Goal: Information Seeking & Learning: Find specific fact

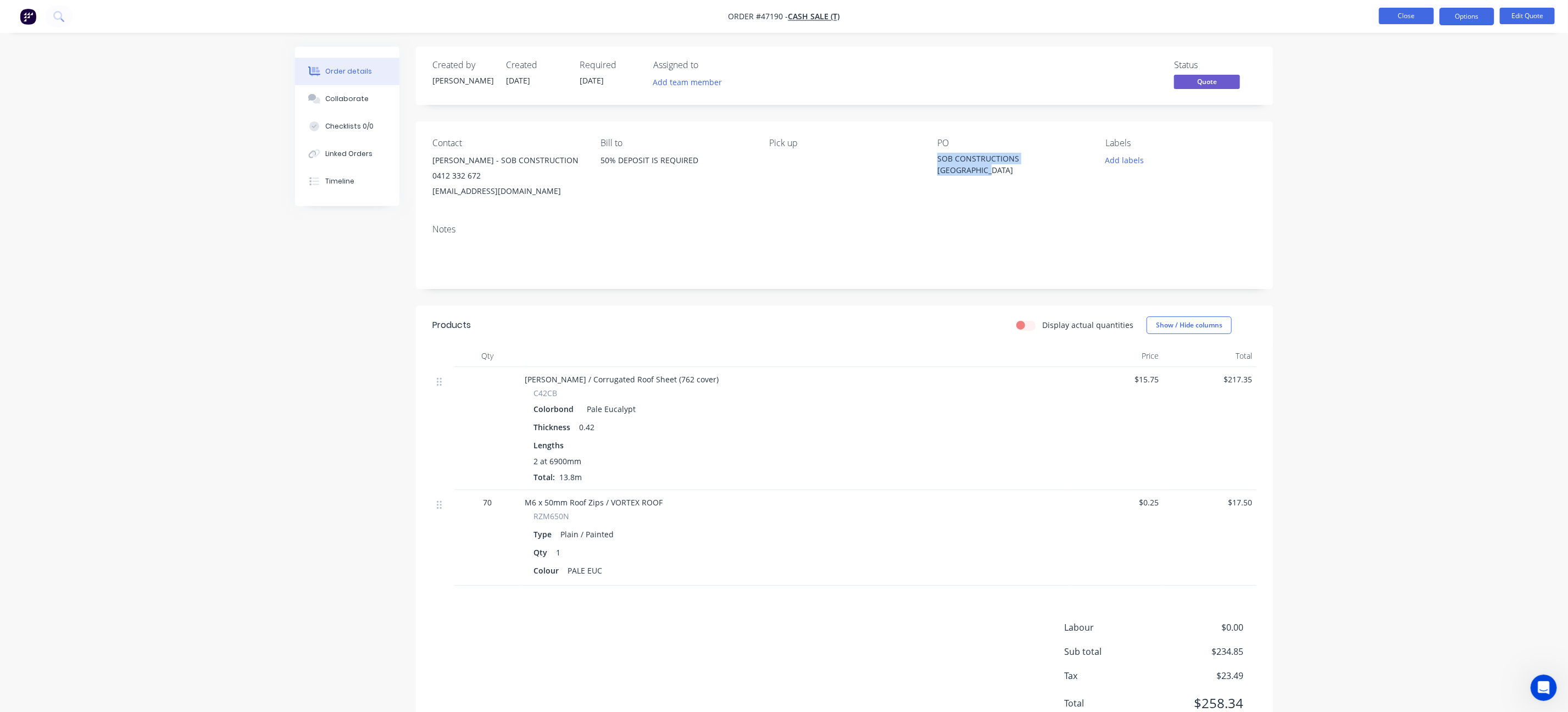
click at [1424, 23] on button "Close" at bounding box center [1406, 16] width 55 height 17
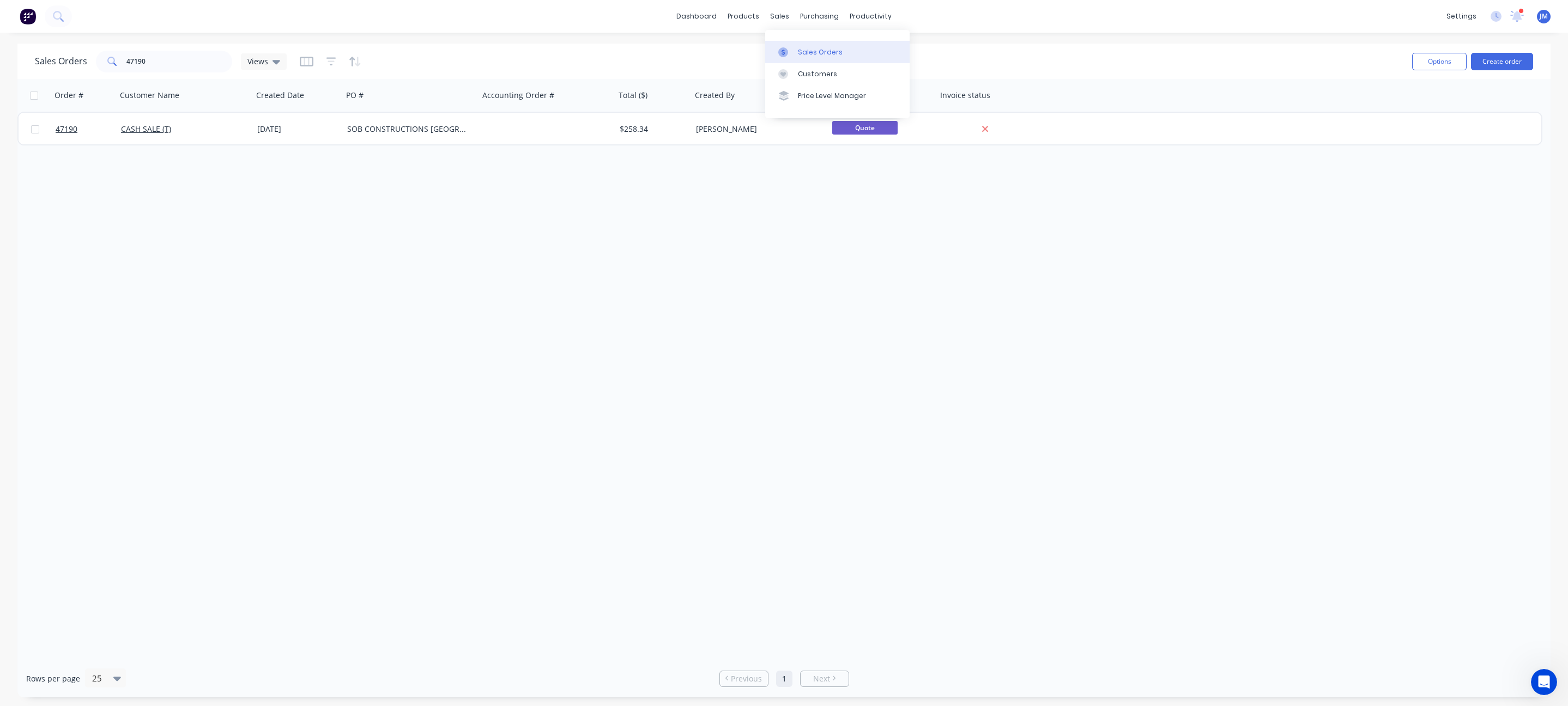
click at [809, 53] on div "Sales Orders" at bounding box center [820, 52] width 44 height 10
drag, startPoint x: 177, startPoint y: 67, endPoint x: 44, endPoint y: 75, distance: 133.2
click at [44, 75] on div "Sales Orders 47190 Views Options Create order" at bounding box center [784, 62] width 1533 height 35
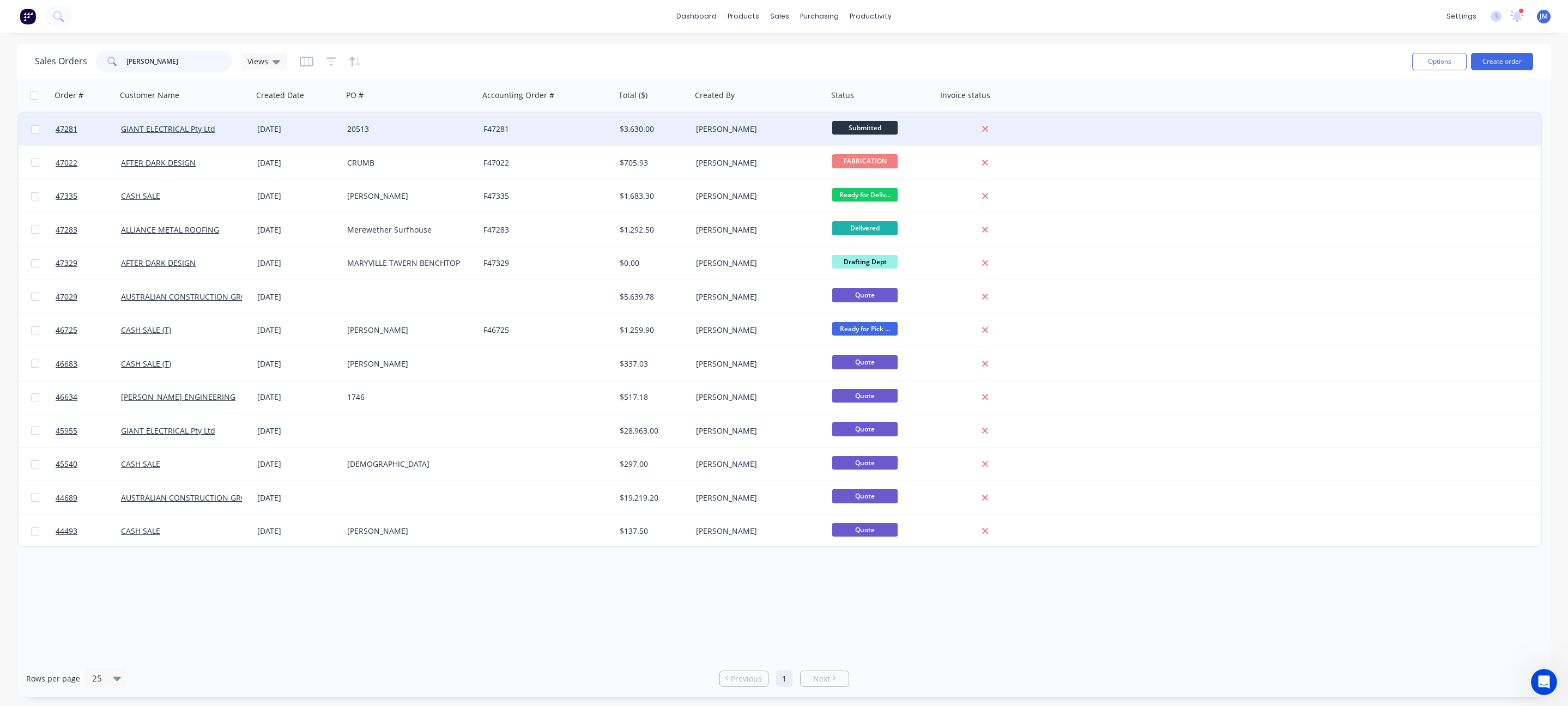
type input "[PERSON_NAME]"
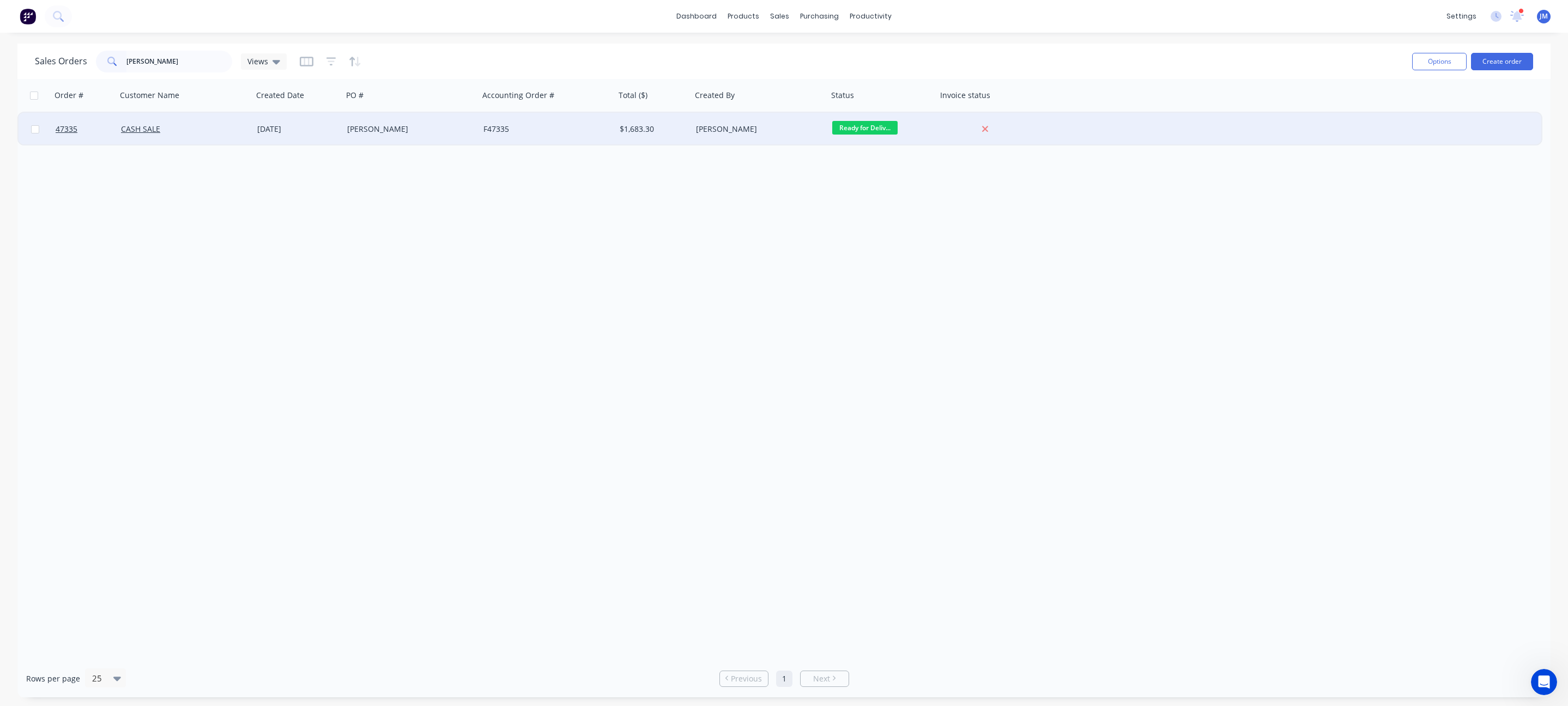
click at [223, 131] on div "CASH SALE" at bounding box center [182, 129] width 121 height 11
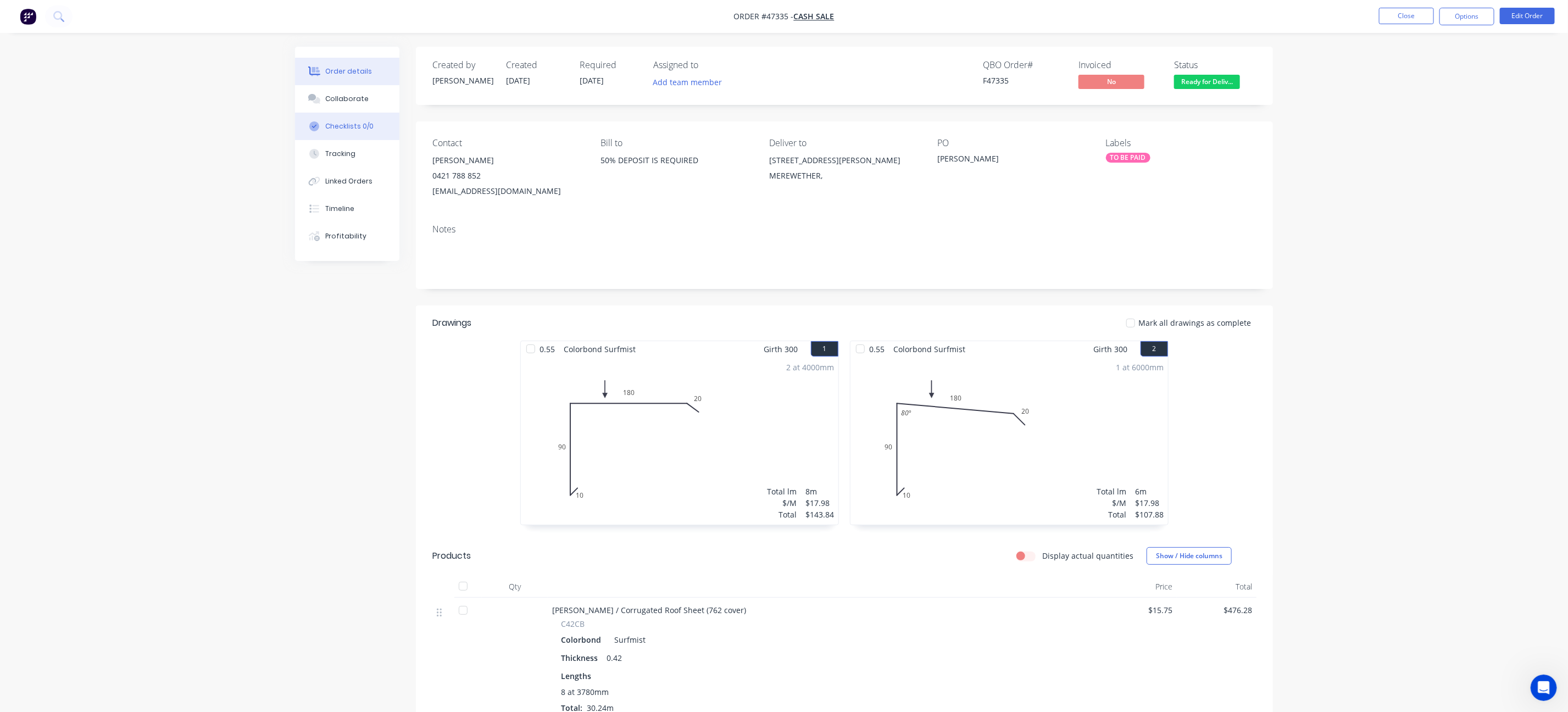
click at [353, 119] on button "Checklists 0/0" at bounding box center [347, 126] width 104 height 28
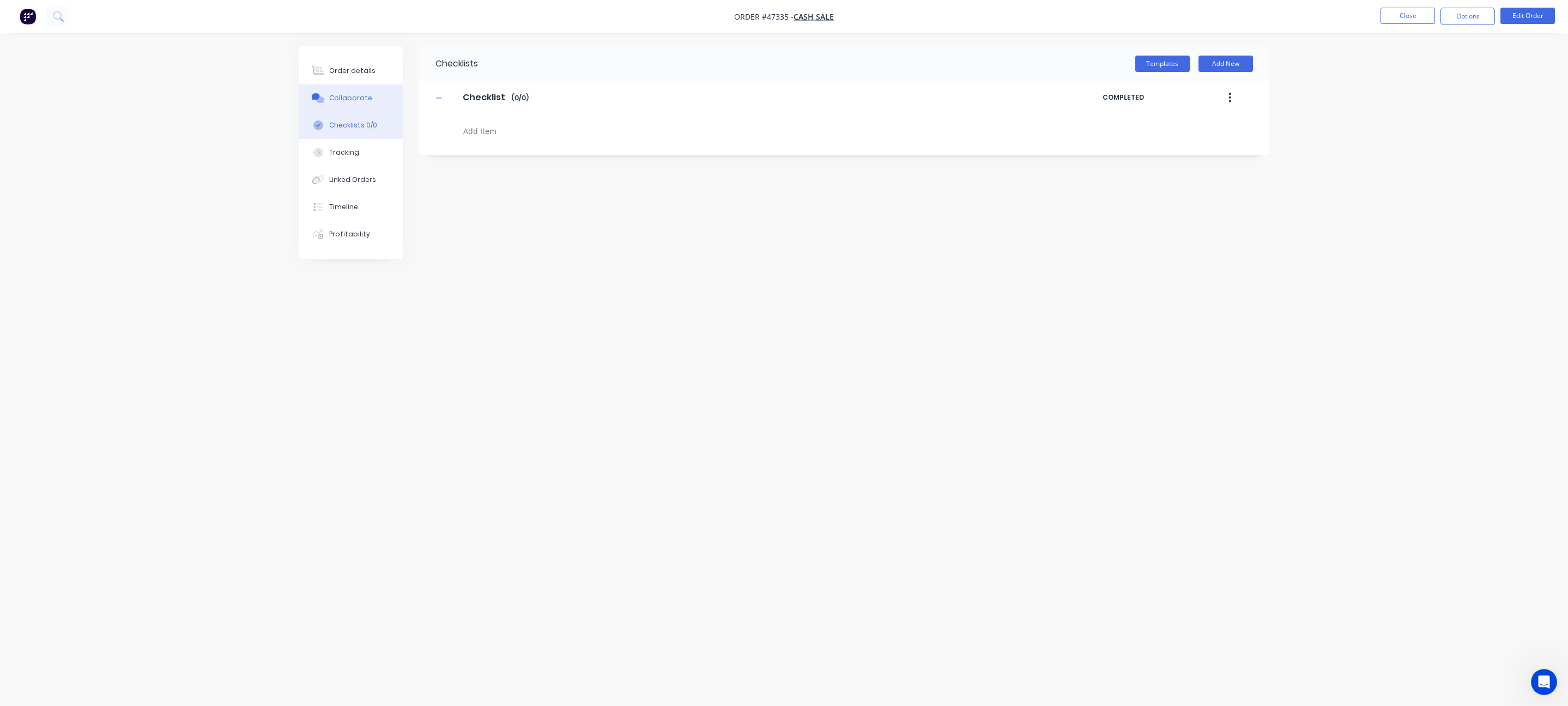
click at [358, 100] on div "Collaborate" at bounding box center [350, 98] width 43 height 10
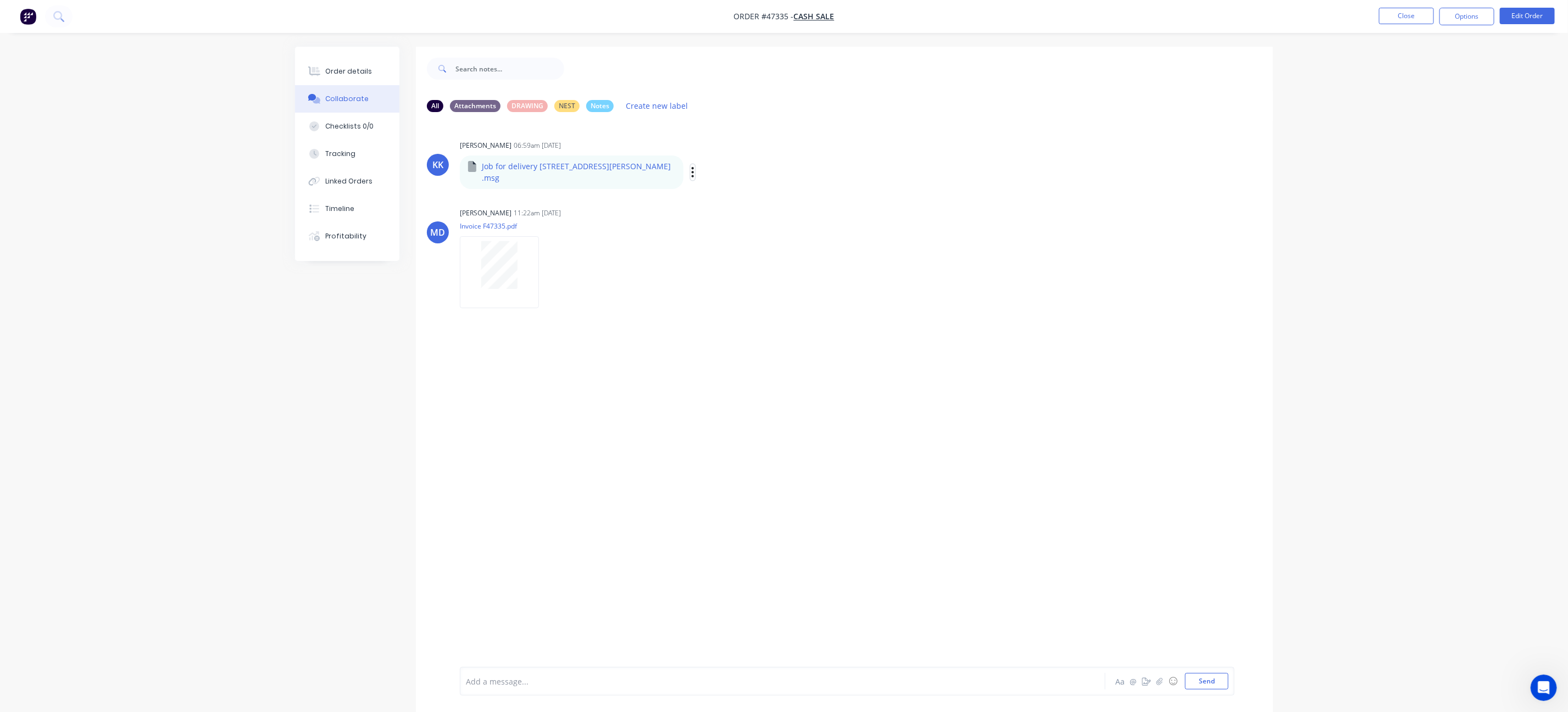
click at [690, 164] on button "button" at bounding box center [692, 172] width 4 height 16
click at [613, 188] on div "KK [PERSON_NAME] 06:59am [DATE] Job for delivery [STREET_ADDRESS][PERSON_NAME] …" at bounding box center [844, 394] width 857 height 546
click at [368, 61] on button "Order details" at bounding box center [347, 71] width 104 height 28
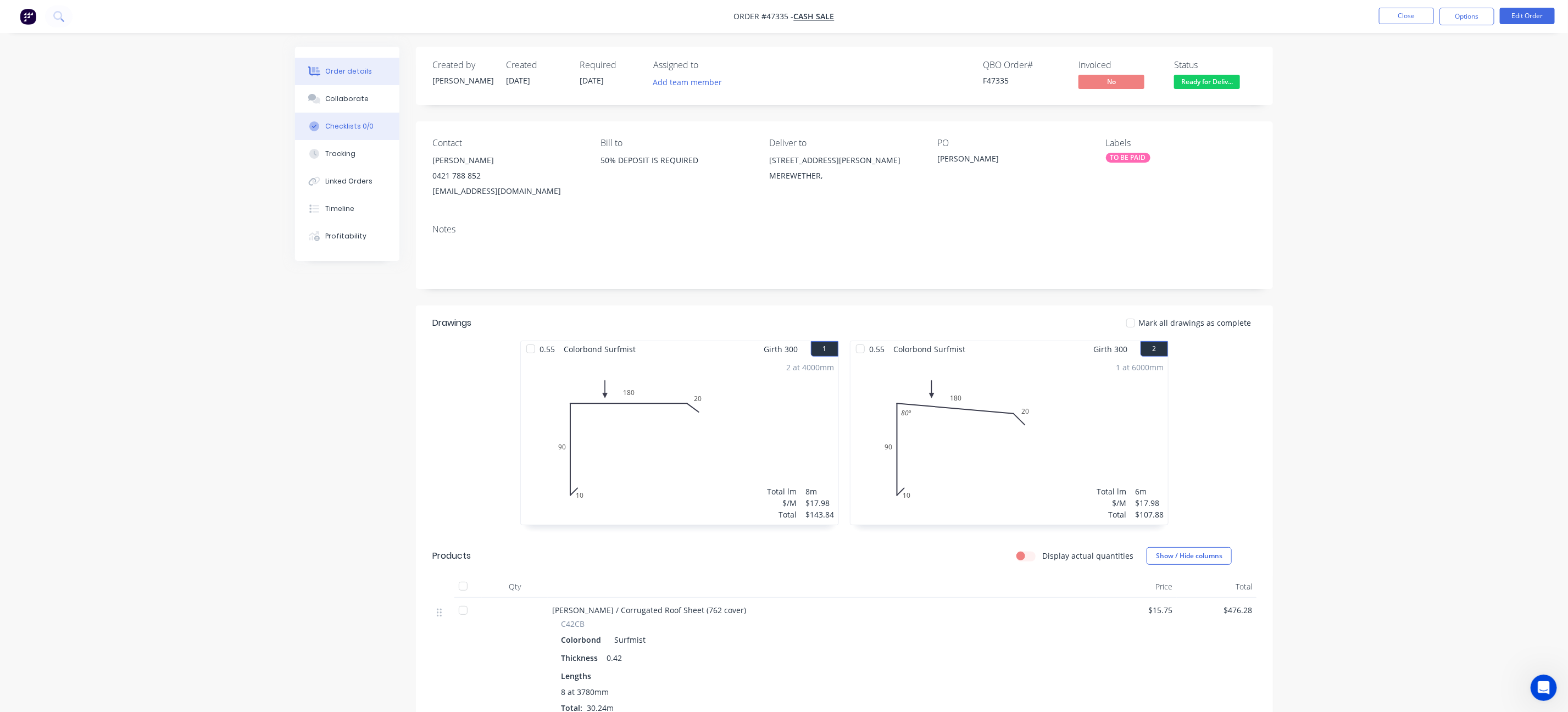
click at [396, 114] on button "Checklists 0/0" at bounding box center [347, 126] width 104 height 28
type textarea "x"
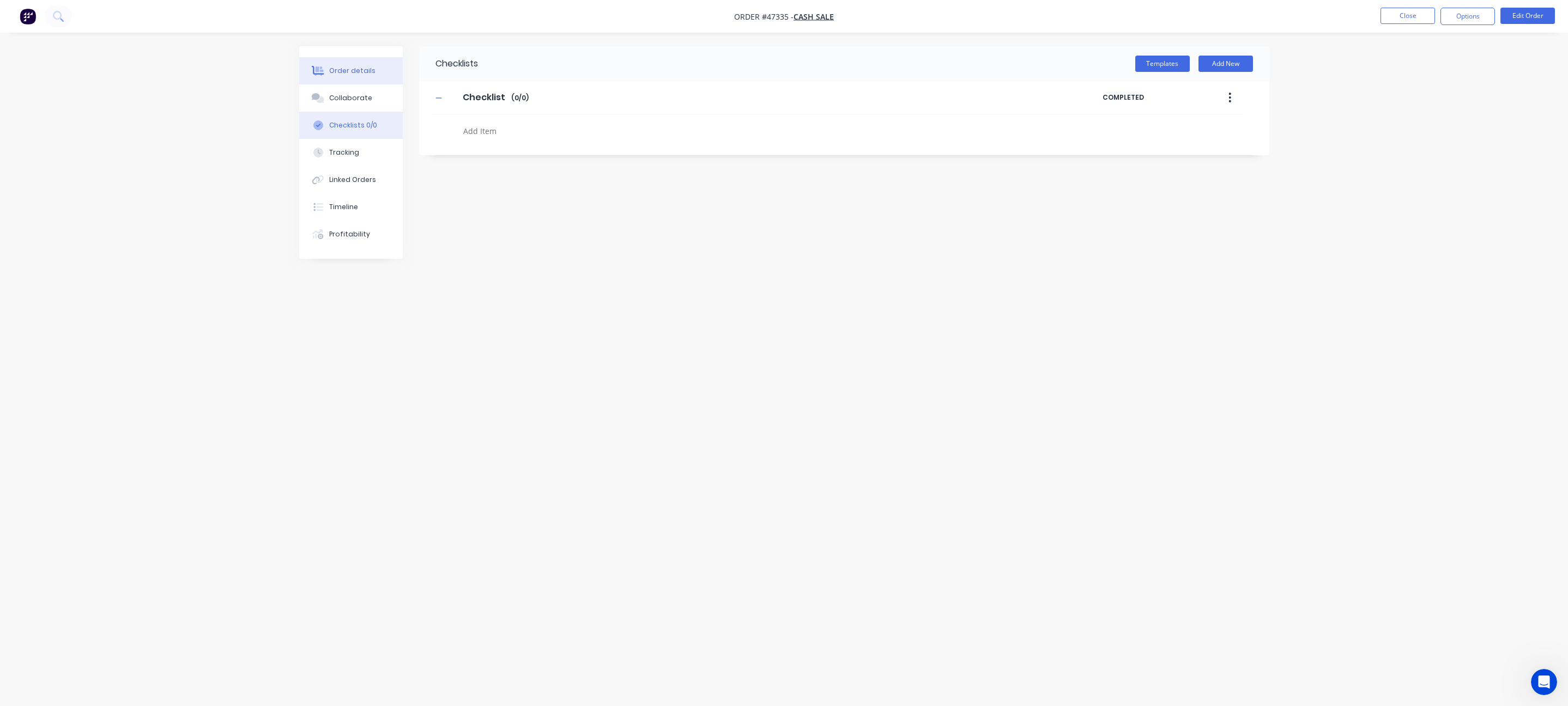
click at [366, 82] on button "Order details" at bounding box center [351, 71] width 104 height 27
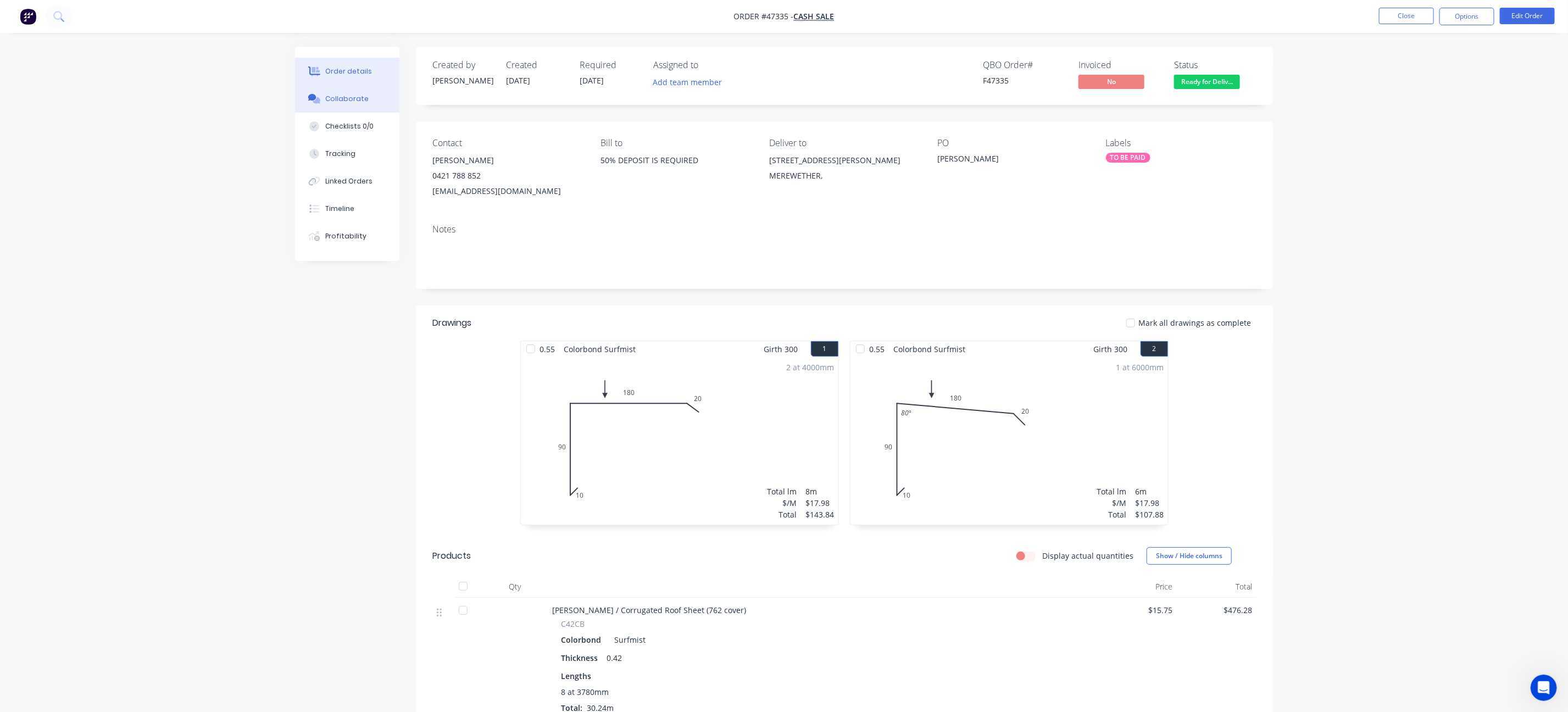
click at [346, 107] on button "Collaborate" at bounding box center [347, 99] width 104 height 28
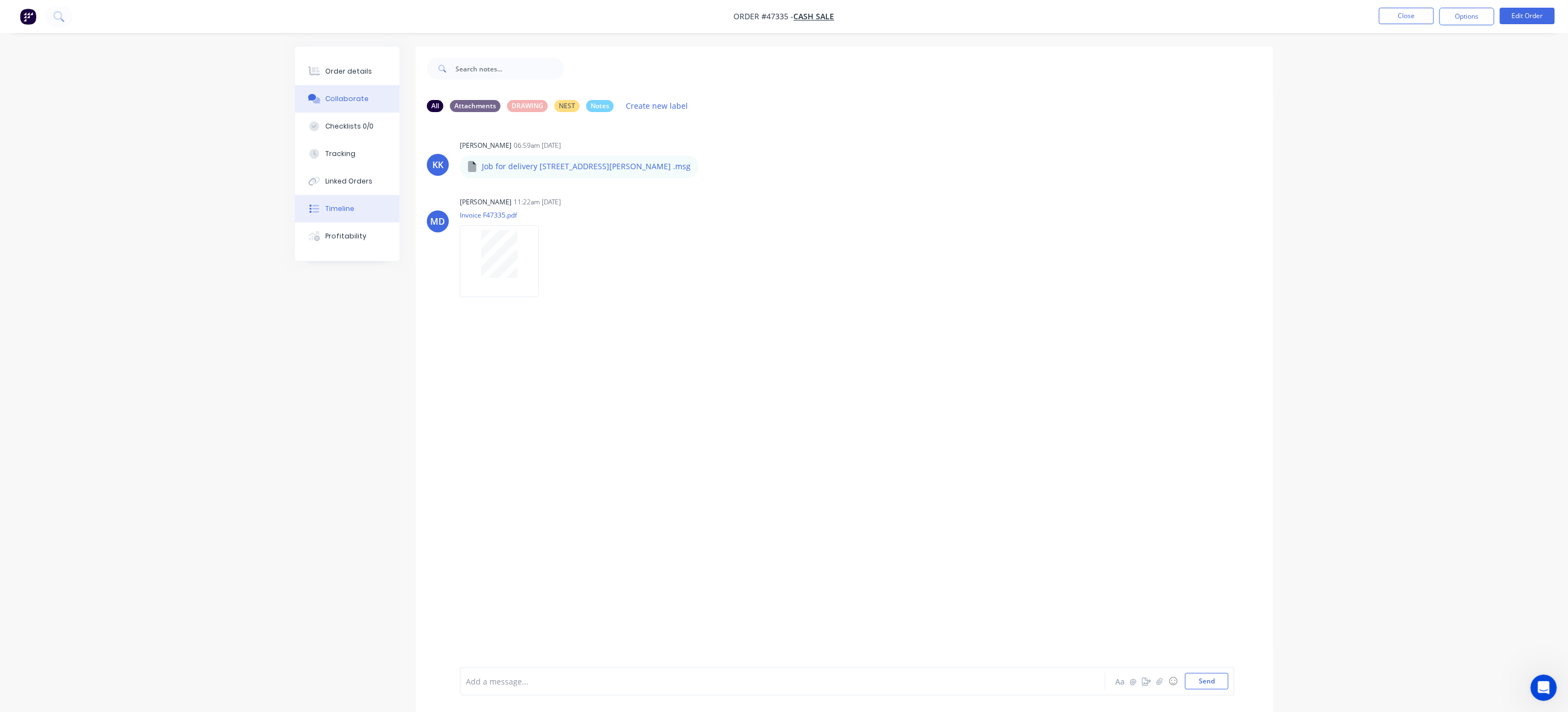
click at [365, 216] on button "Timeline" at bounding box center [347, 209] width 104 height 28
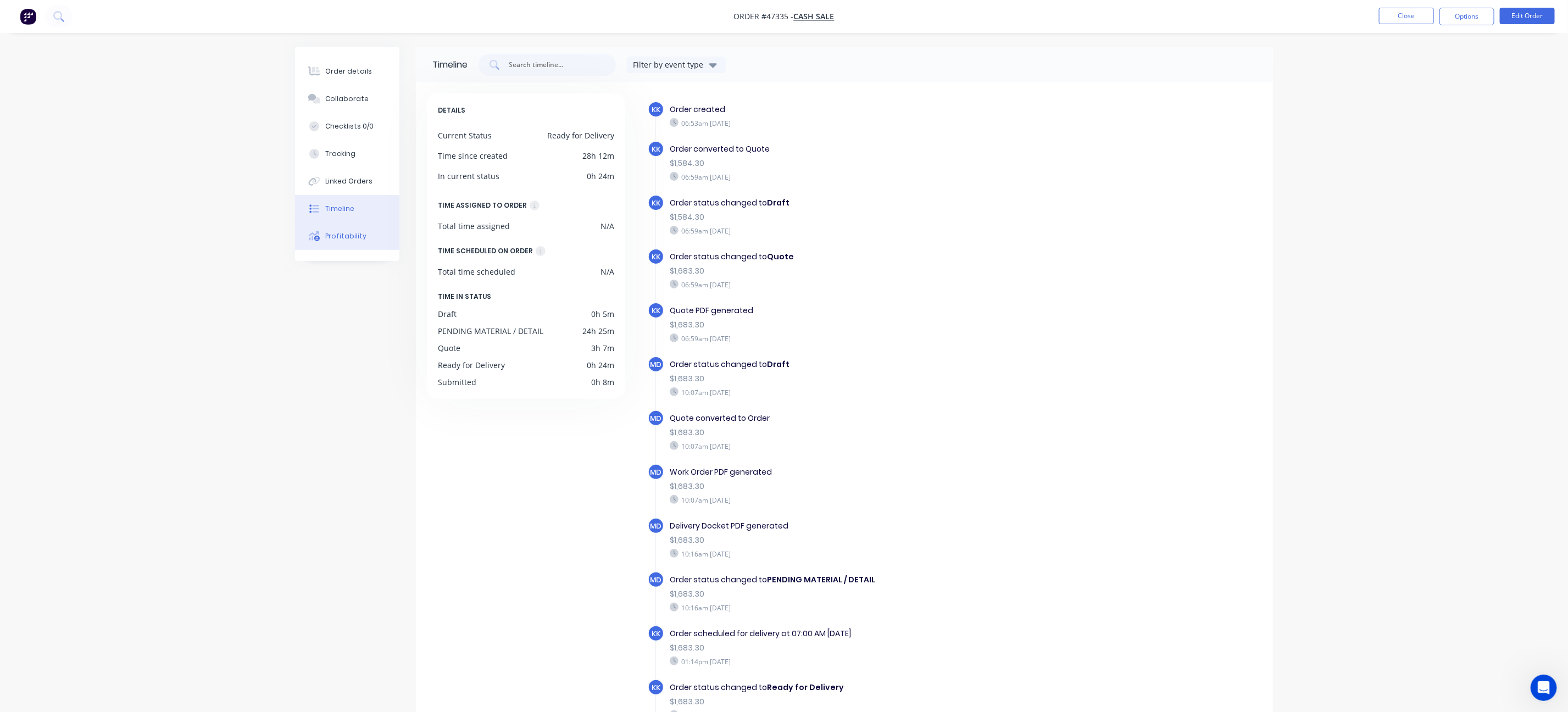
click at [364, 245] on button "Profitability" at bounding box center [347, 236] width 104 height 28
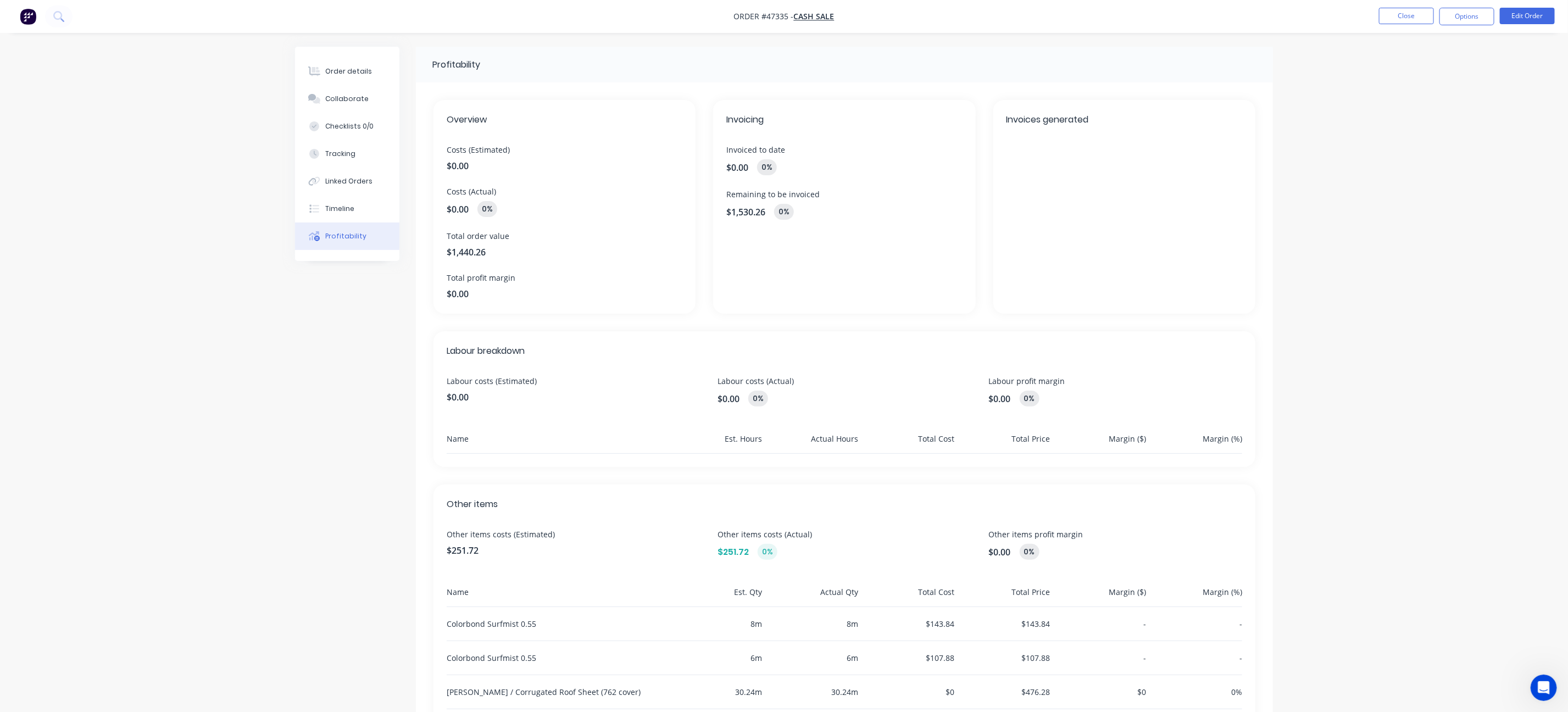
click at [1373, 17] on ul "Close Options Edit Order" at bounding box center [1467, 17] width 202 height 18
click at [1397, 10] on button "Close" at bounding box center [1406, 16] width 55 height 17
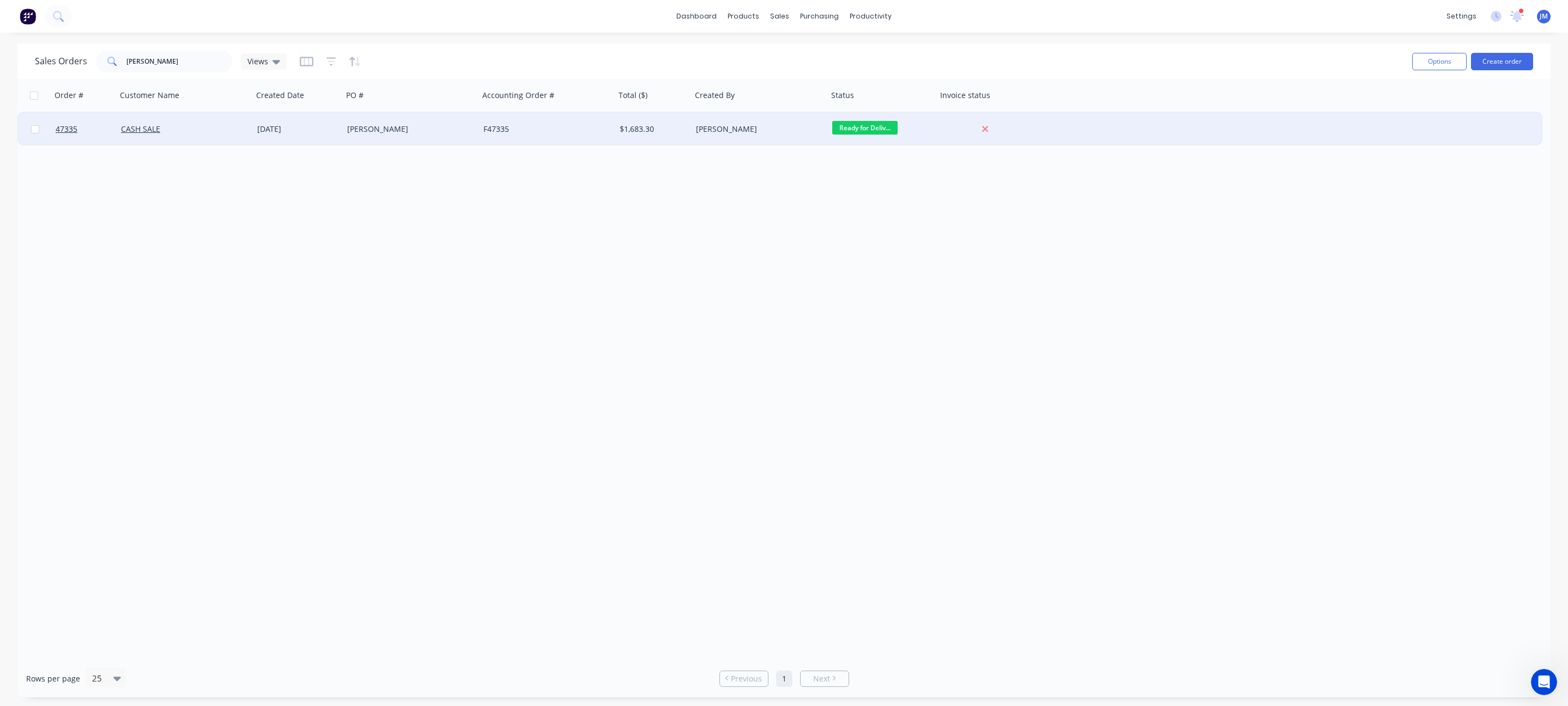
click at [461, 119] on div "[PERSON_NAME]" at bounding box center [411, 129] width 137 height 33
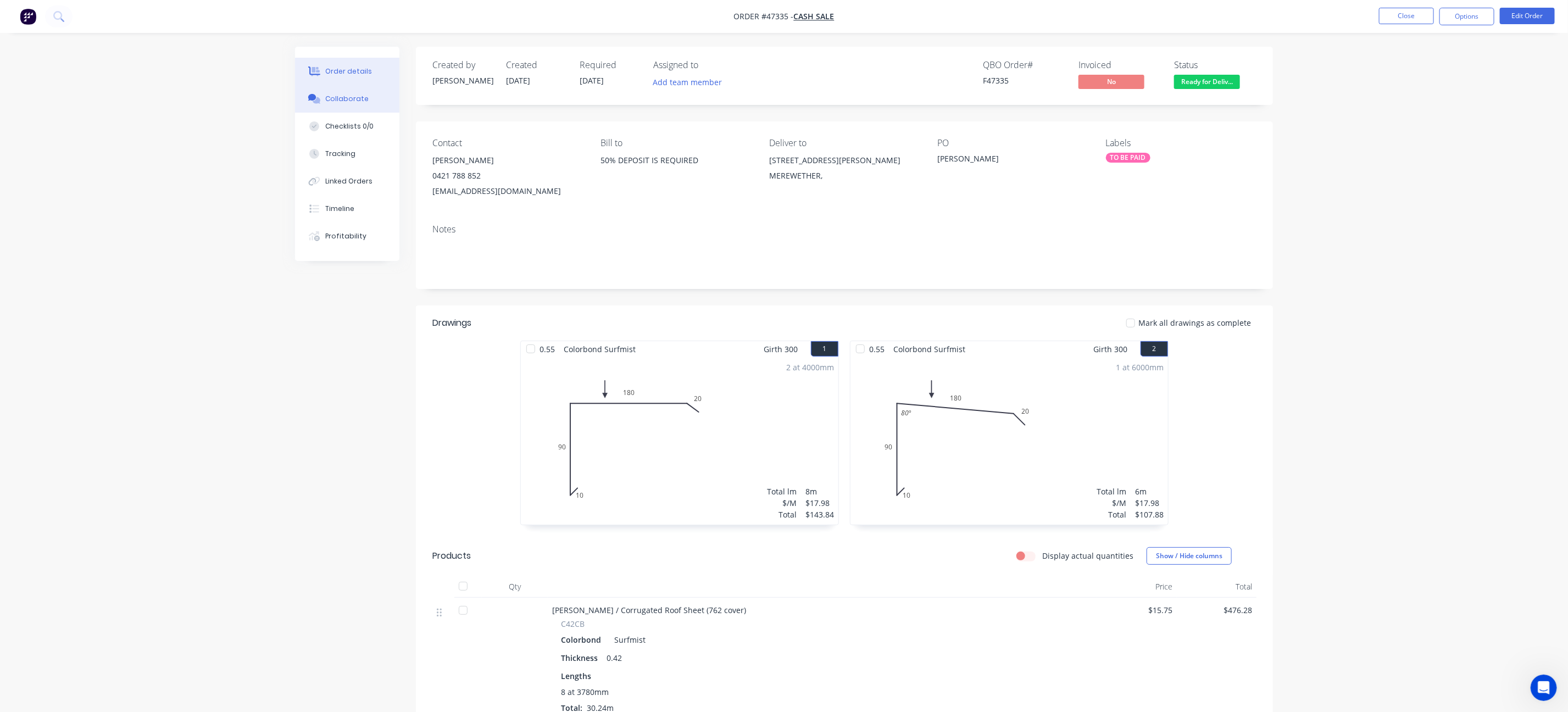
click at [355, 104] on button "Collaborate" at bounding box center [347, 99] width 104 height 28
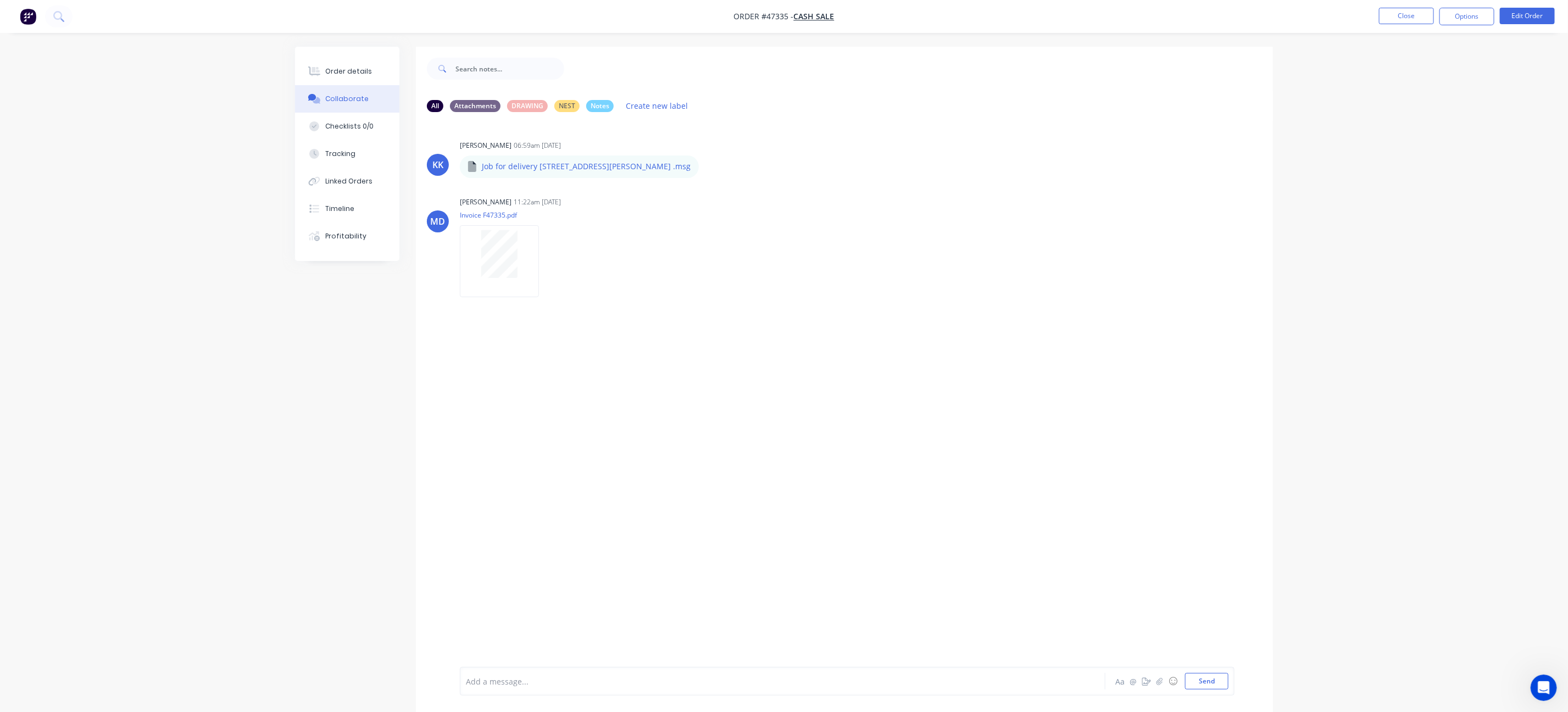
drag, startPoint x: 617, startPoint y: 659, endPoint x: 610, endPoint y: 675, distance: 17.5
click at [615, 666] on div "Add a message... Aa @ ☺ Send" at bounding box center [844, 681] width 857 height 61
click at [610, 675] on div "Add a message..." at bounding box center [751, 681] width 572 height 17
click at [606, 683] on div "@[PERSON_NAME]" at bounding box center [752, 681] width 571 height 12
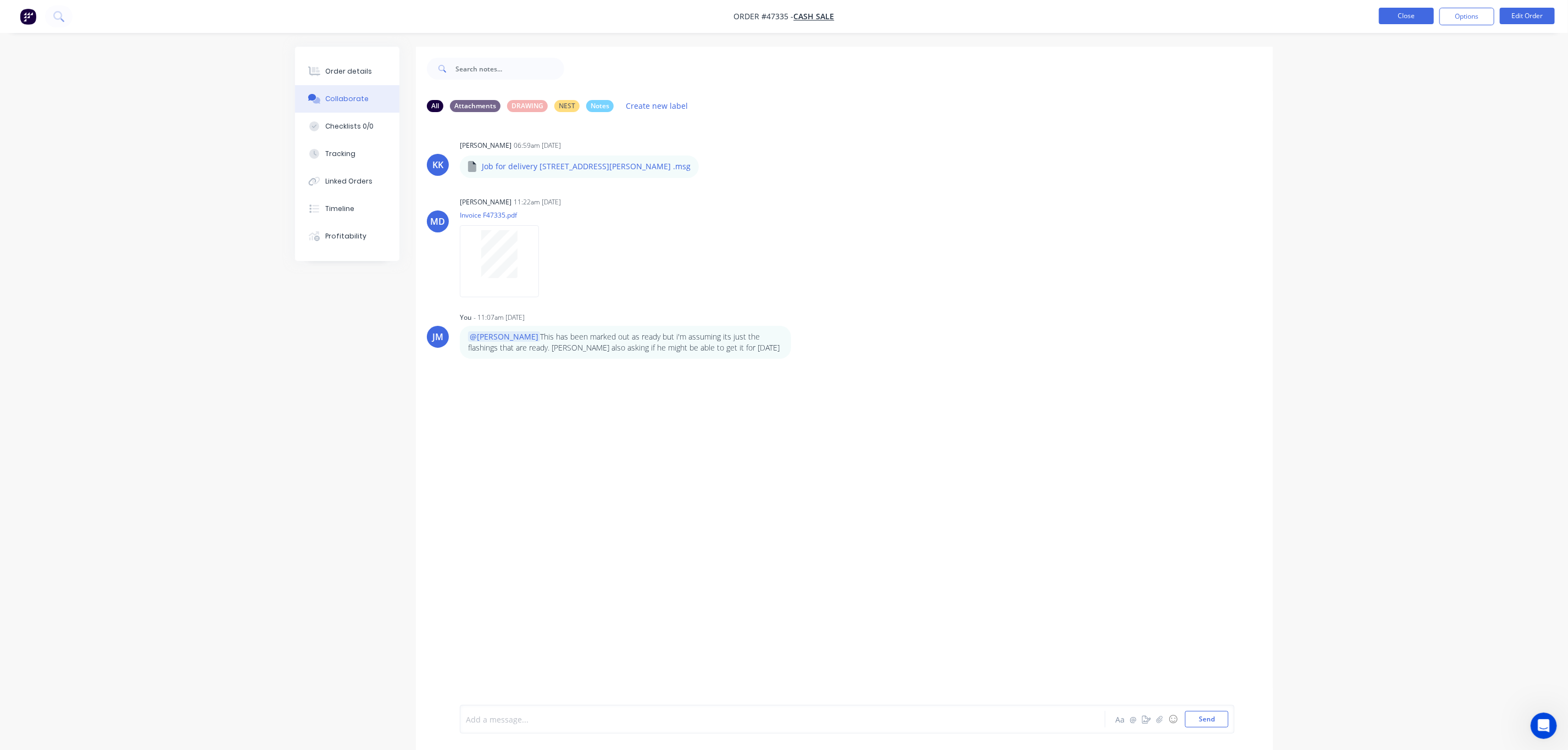
click at [1402, 15] on button "Close" at bounding box center [1406, 16] width 55 height 17
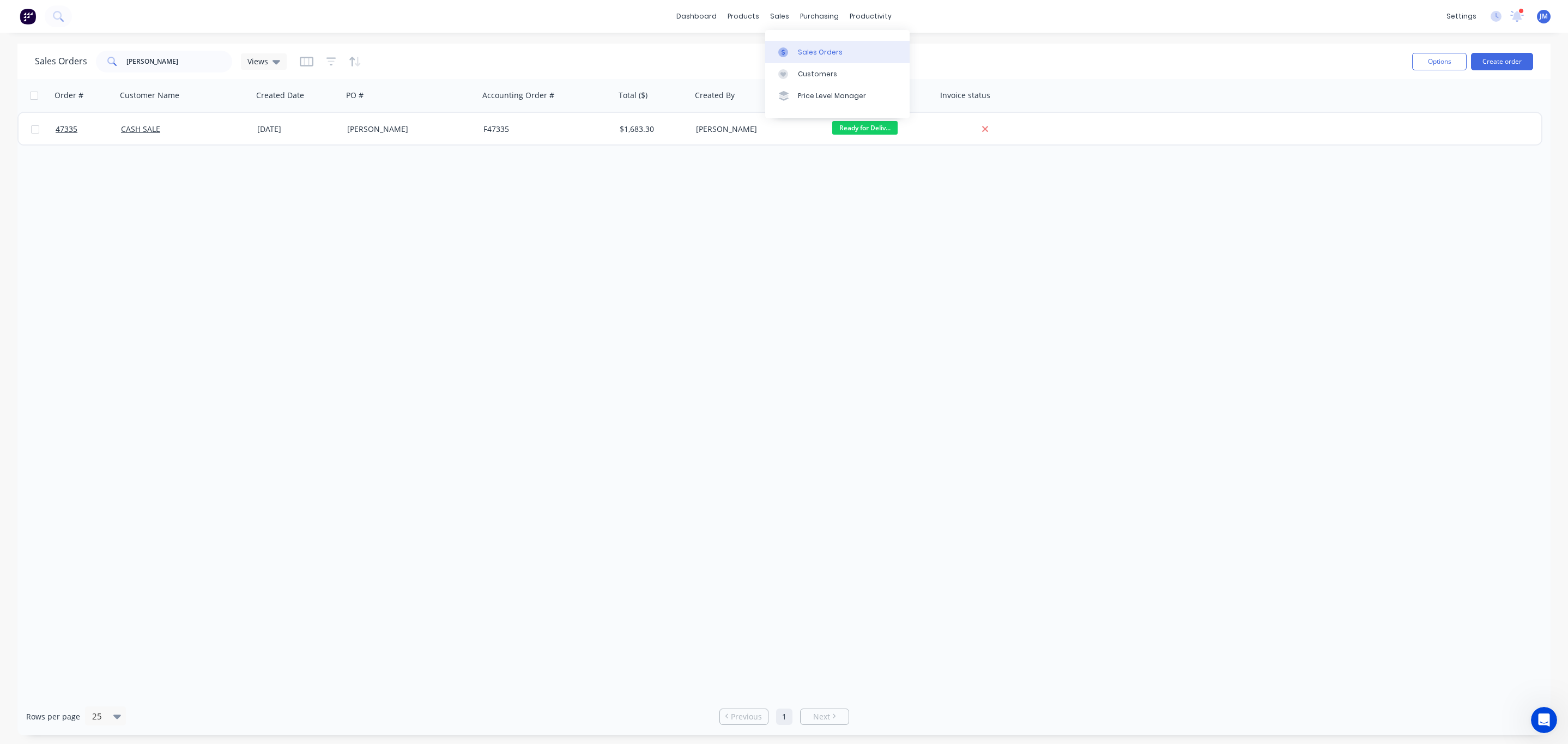
drag, startPoint x: 797, startPoint y: 46, endPoint x: 790, endPoint y: 46, distance: 7.0
click at [798, 48] on div "Sales Orders" at bounding box center [820, 52] width 44 height 10
drag, startPoint x: 169, startPoint y: 65, endPoint x: 44, endPoint y: 69, distance: 125.1
click at [44, 69] on div "Sales Orders [PERSON_NAME] pad Views" at bounding box center [160, 62] width 252 height 22
type input "kastro"
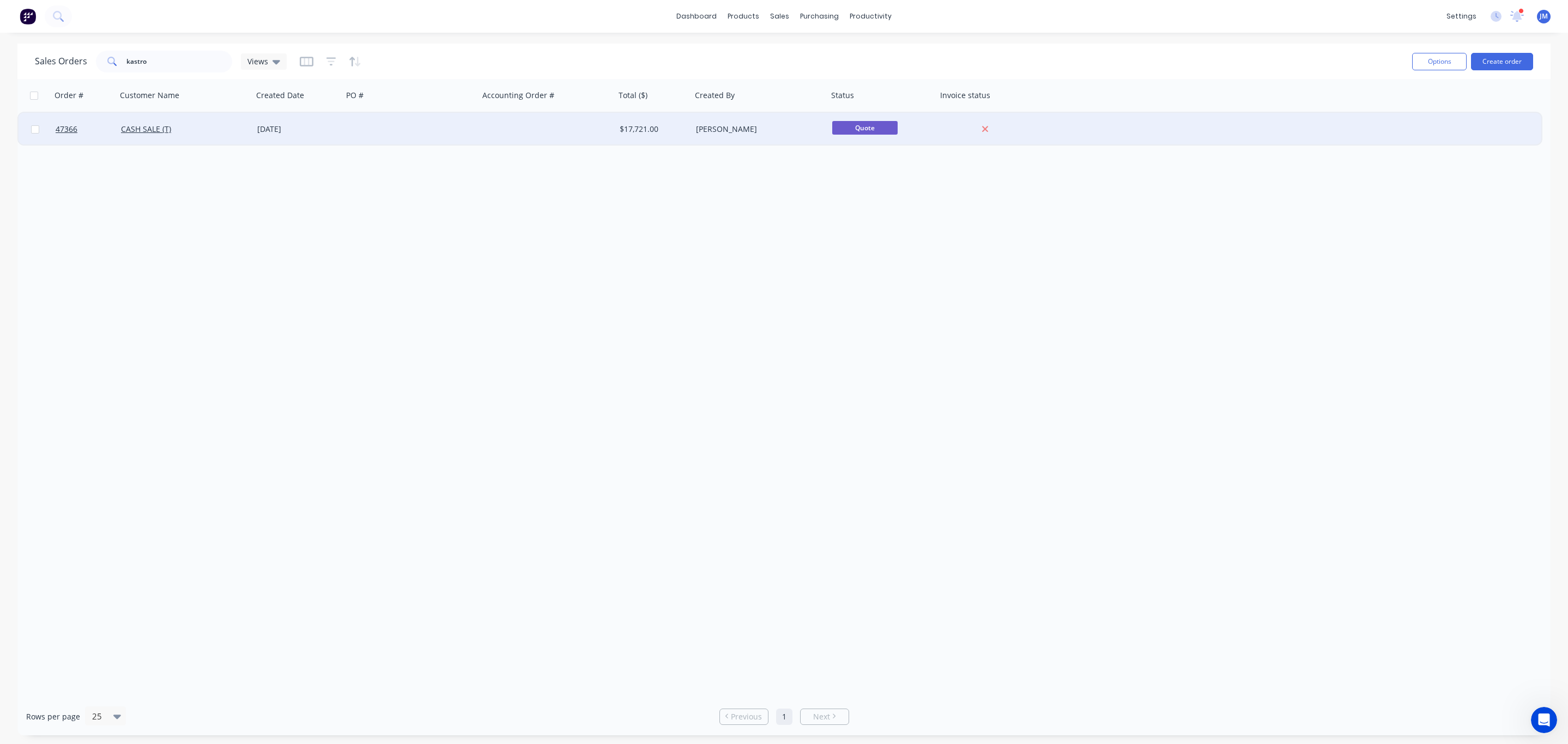
click at [234, 132] on div "CASH SALE (T)" at bounding box center [182, 129] width 121 height 11
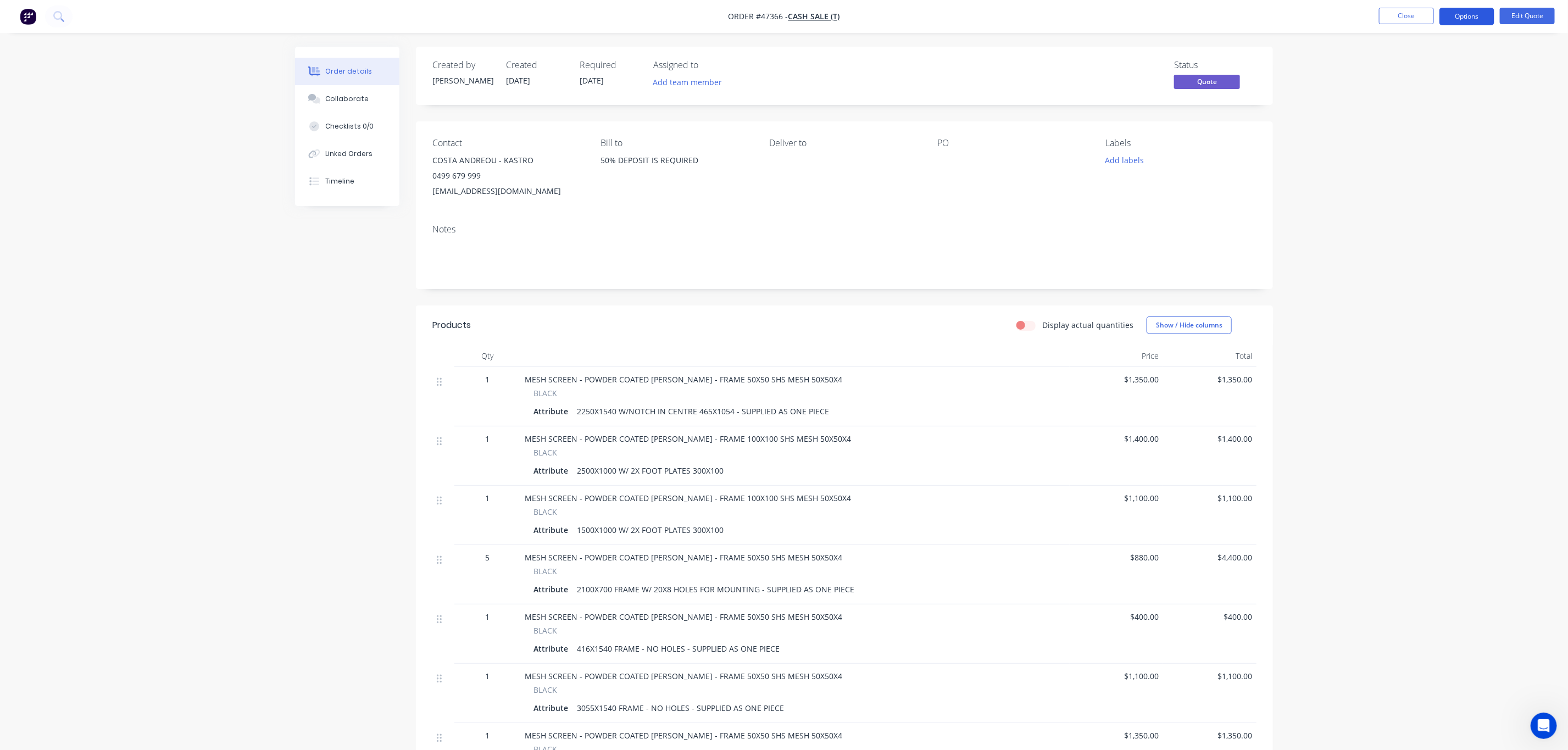
click at [1475, 10] on button "Options" at bounding box center [1466, 17] width 55 height 18
click at [1451, 55] on button "Quote" at bounding box center [1433, 66] width 121 height 22
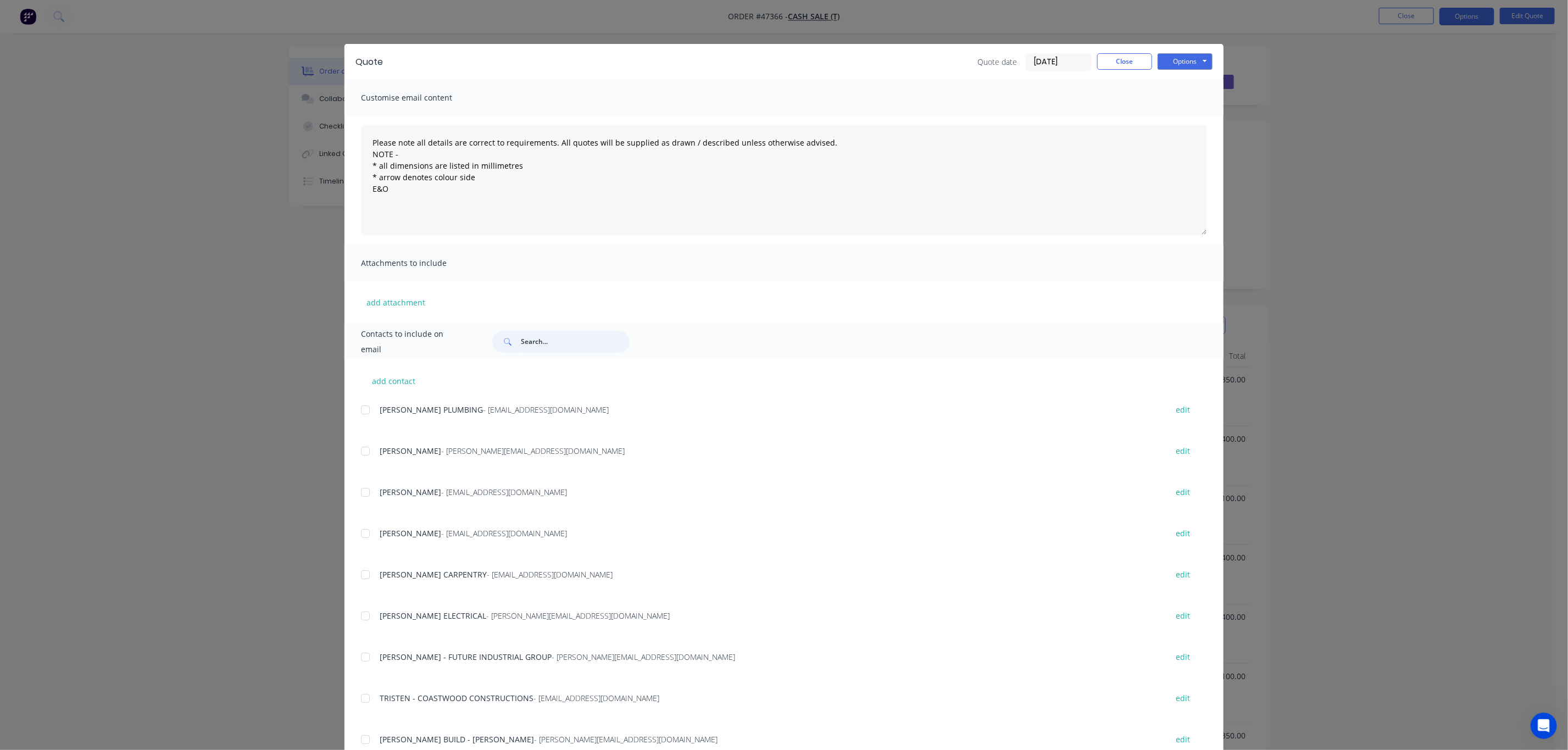
click at [553, 335] on input "text" at bounding box center [575, 342] width 109 height 22
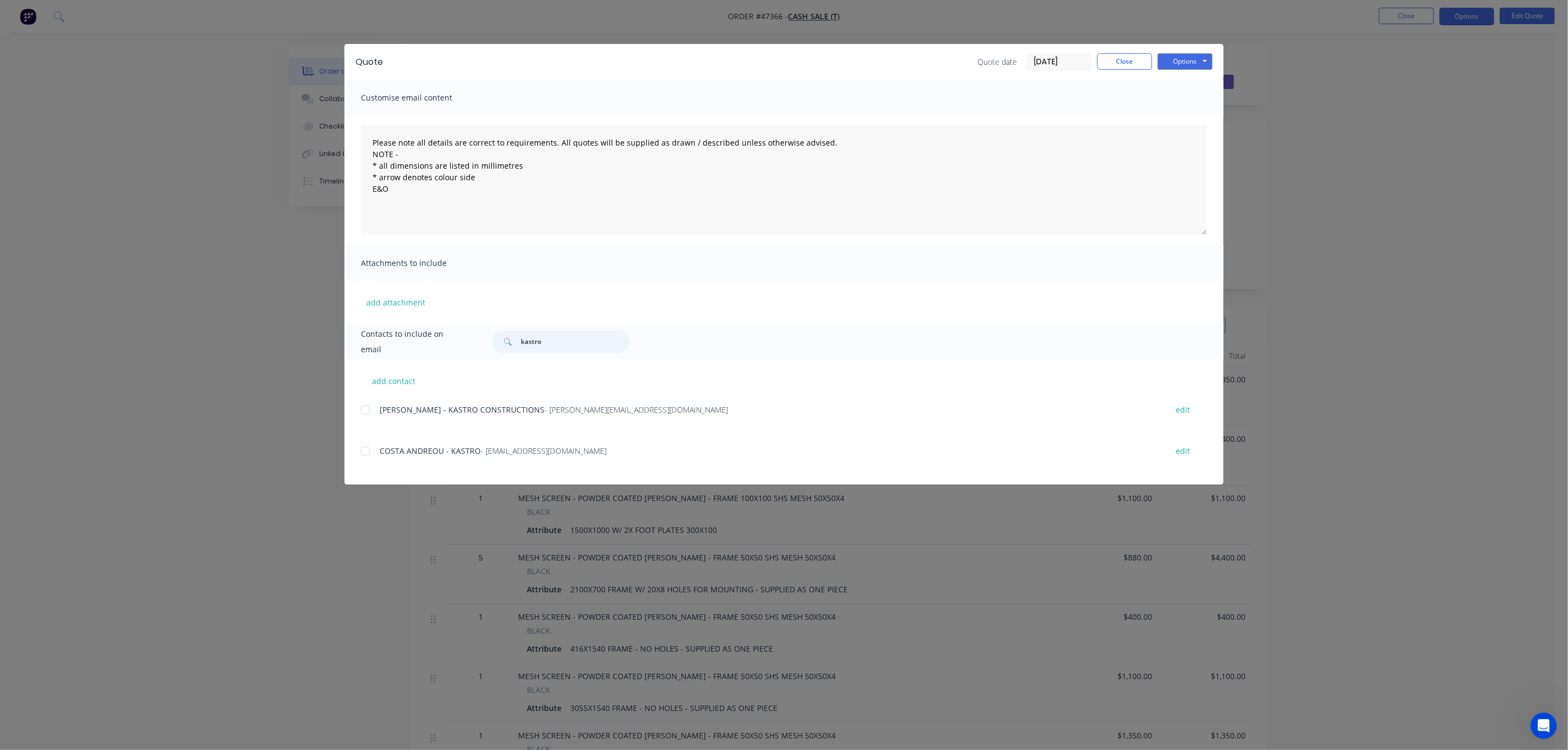
click at [361, 461] on div at bounding box center [365, 451] width 22 height 22
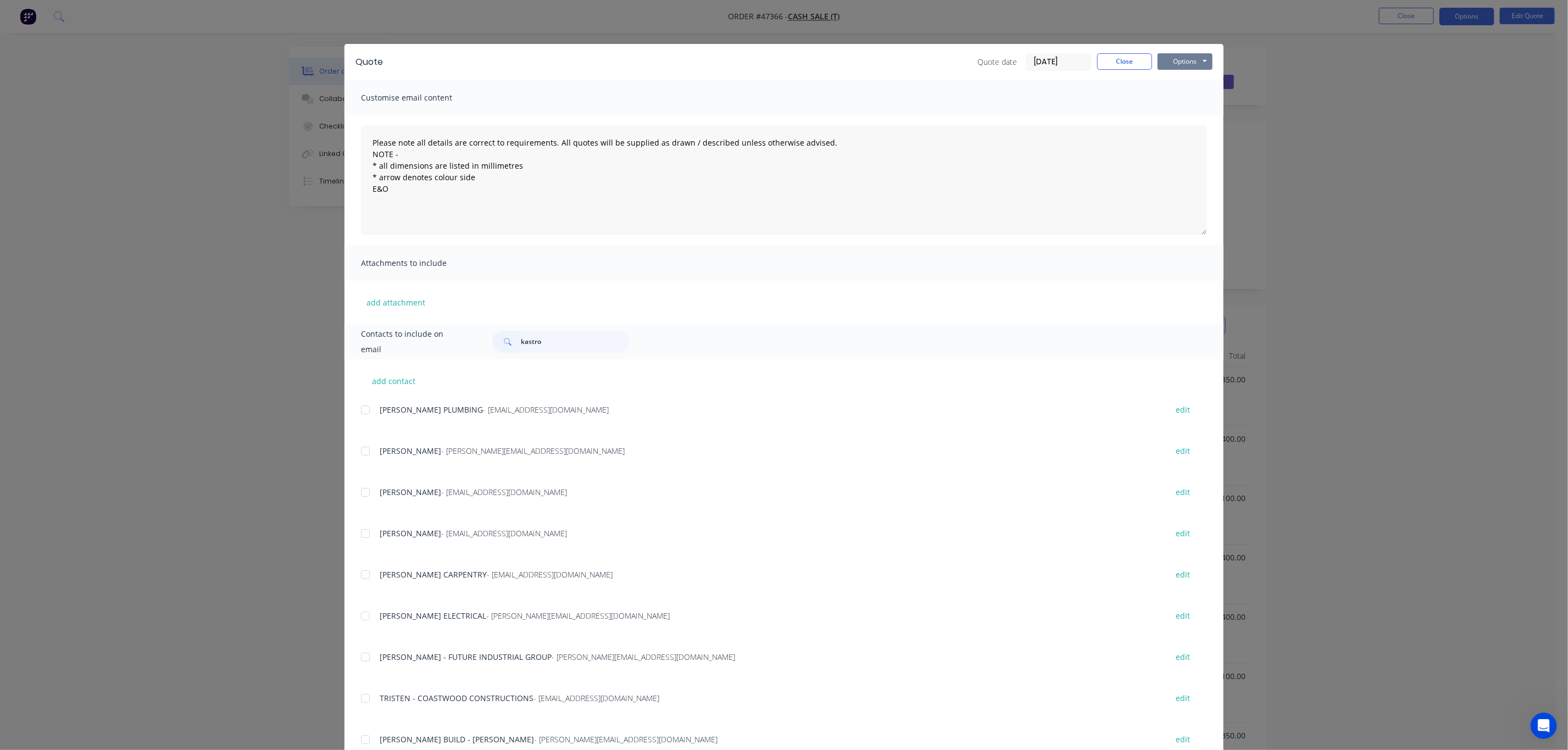
click at [1192, 66] on button "Options" at bounding box center [1185, 61] width 55 height 17
click at [1187, 119] on button "Email" at bounding box center [1193, 117] width 70 height 18
click at [536, 345] on input "kastro" at bounding box center [575, 342] width 109 height 22
click at [620, 346] on input "kastro" at bounding box center [575, 342] width 109 height 22
type input "kastro"
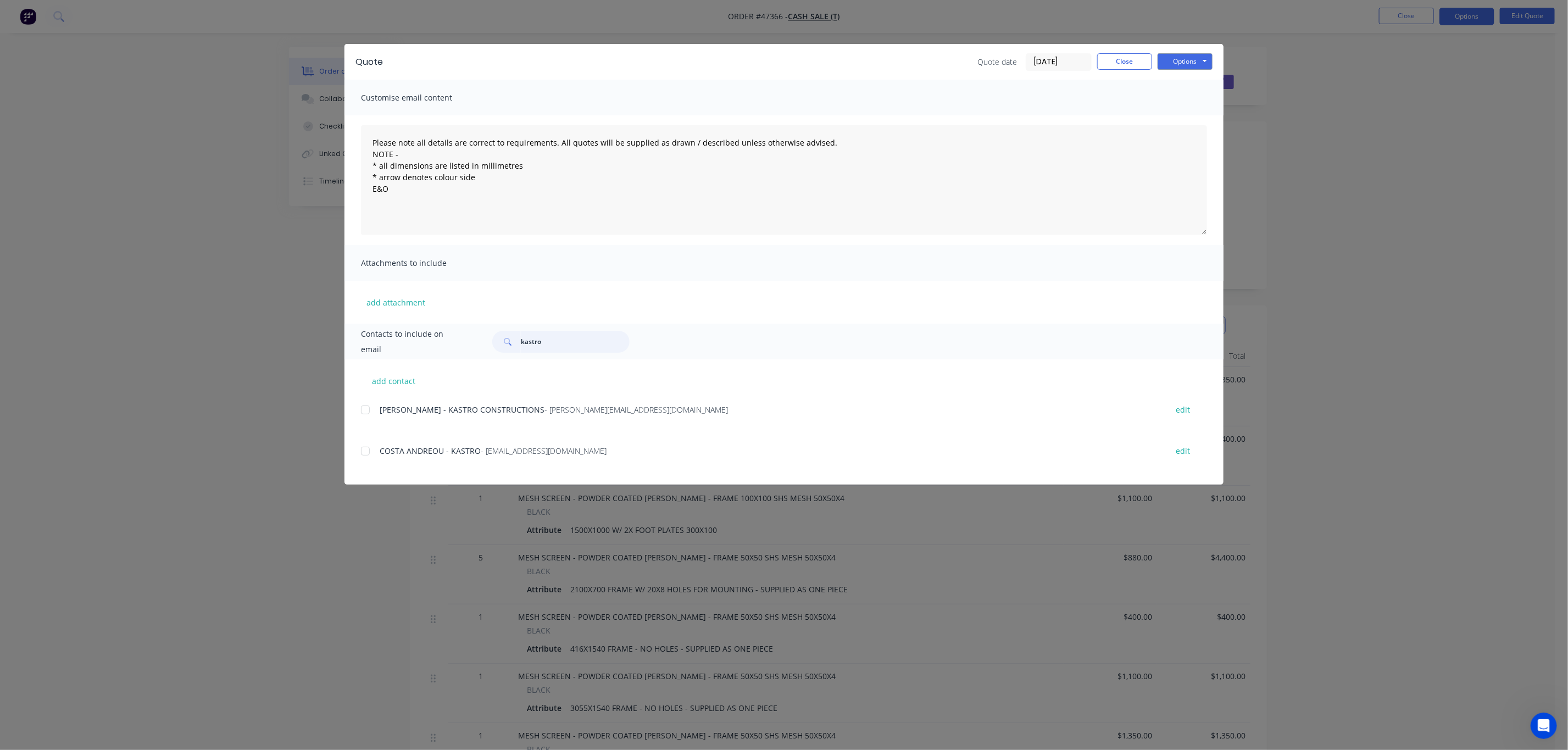
click at [365, 451] on div at bounding box center [365, 451] width 22 height 22
click at [1174, 61] on button "Options" at bounding box center [1185, 61] width 55 height 17
click at [1192, 114] on button "Email" at bounding box center [1193, 117] width 70 height 18
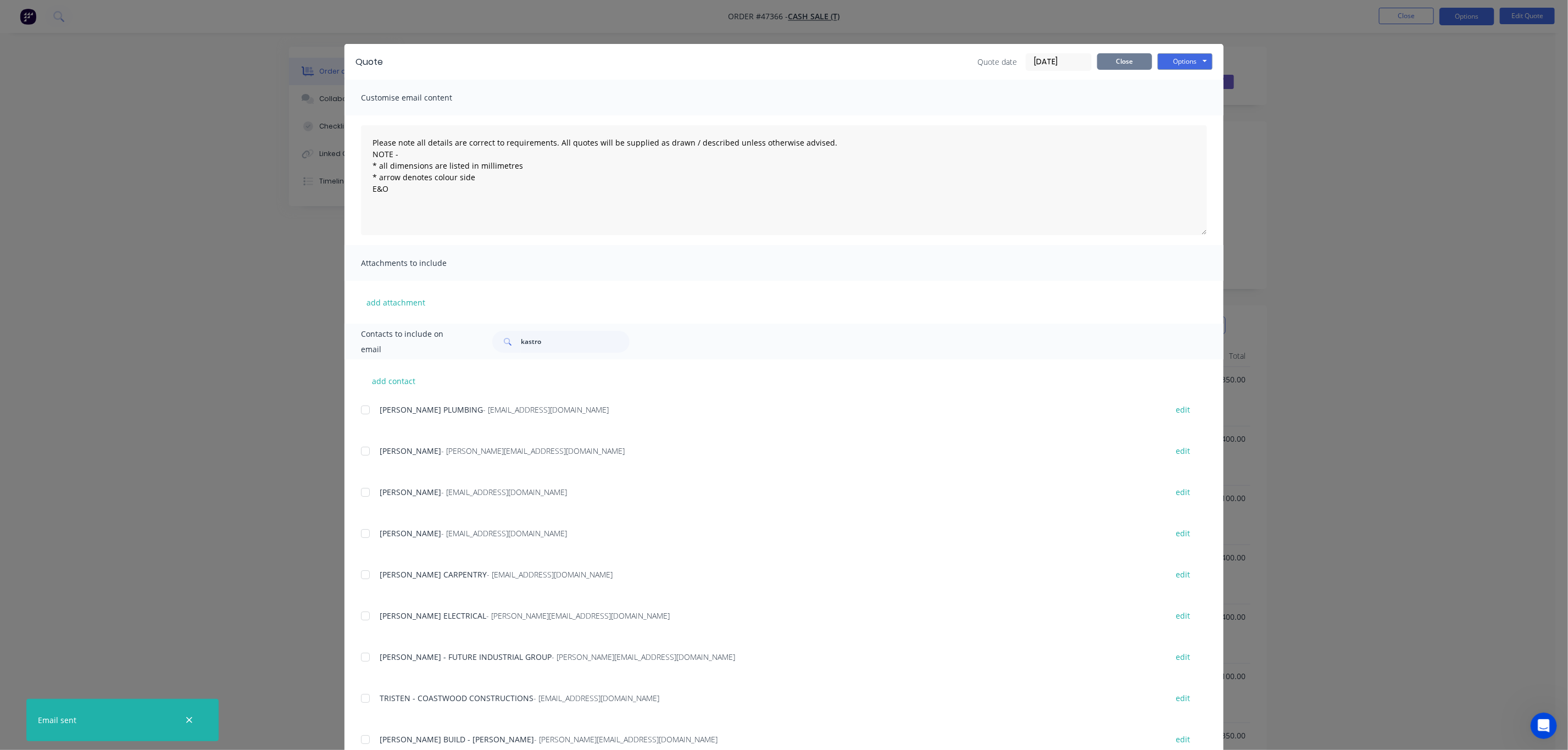
click at [1129, 65] on button "Close" at bounding box center [1124, 61] width 55 height 17
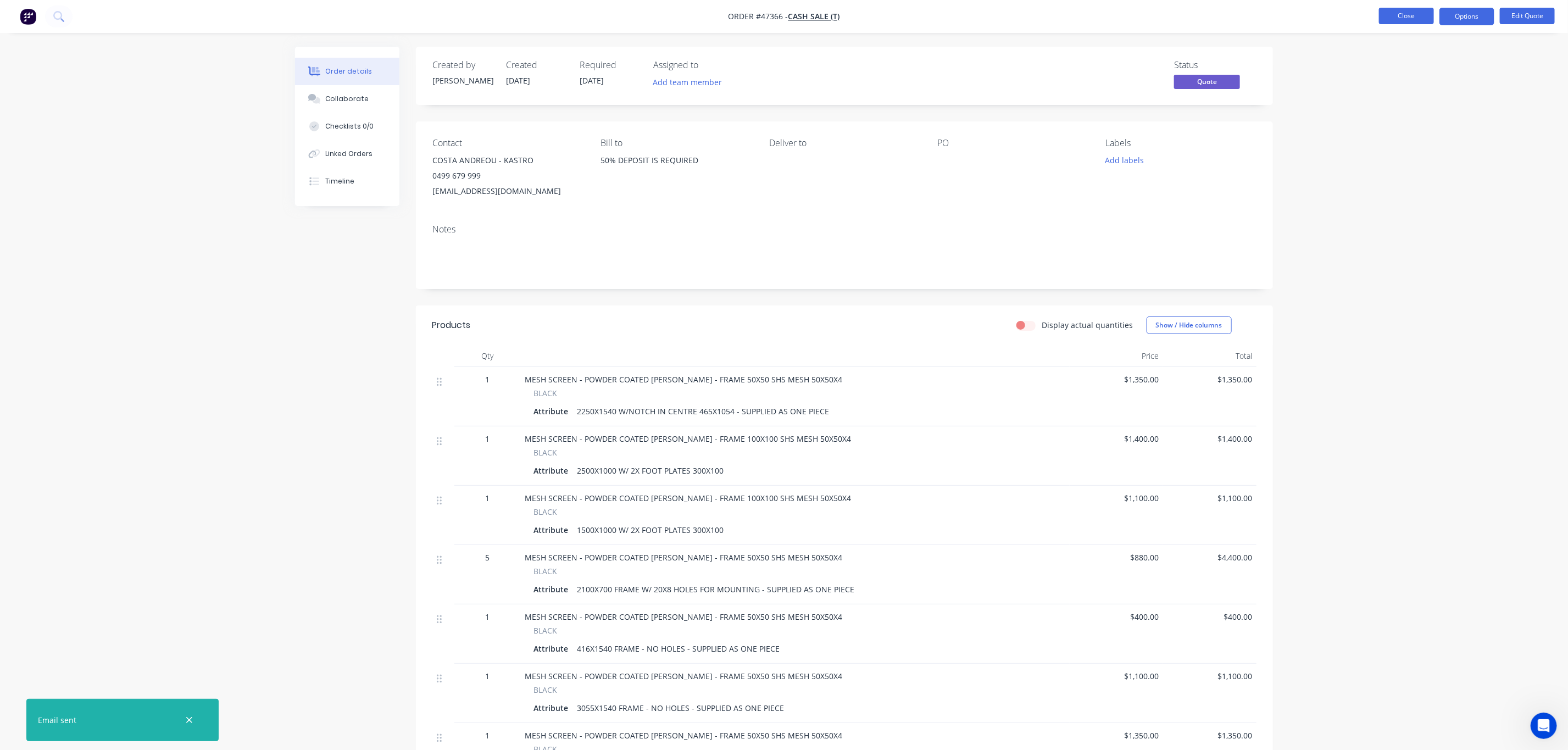
click at [1397, 23] on button "Close" at bounding box center [1406, 16] width 55 height 17
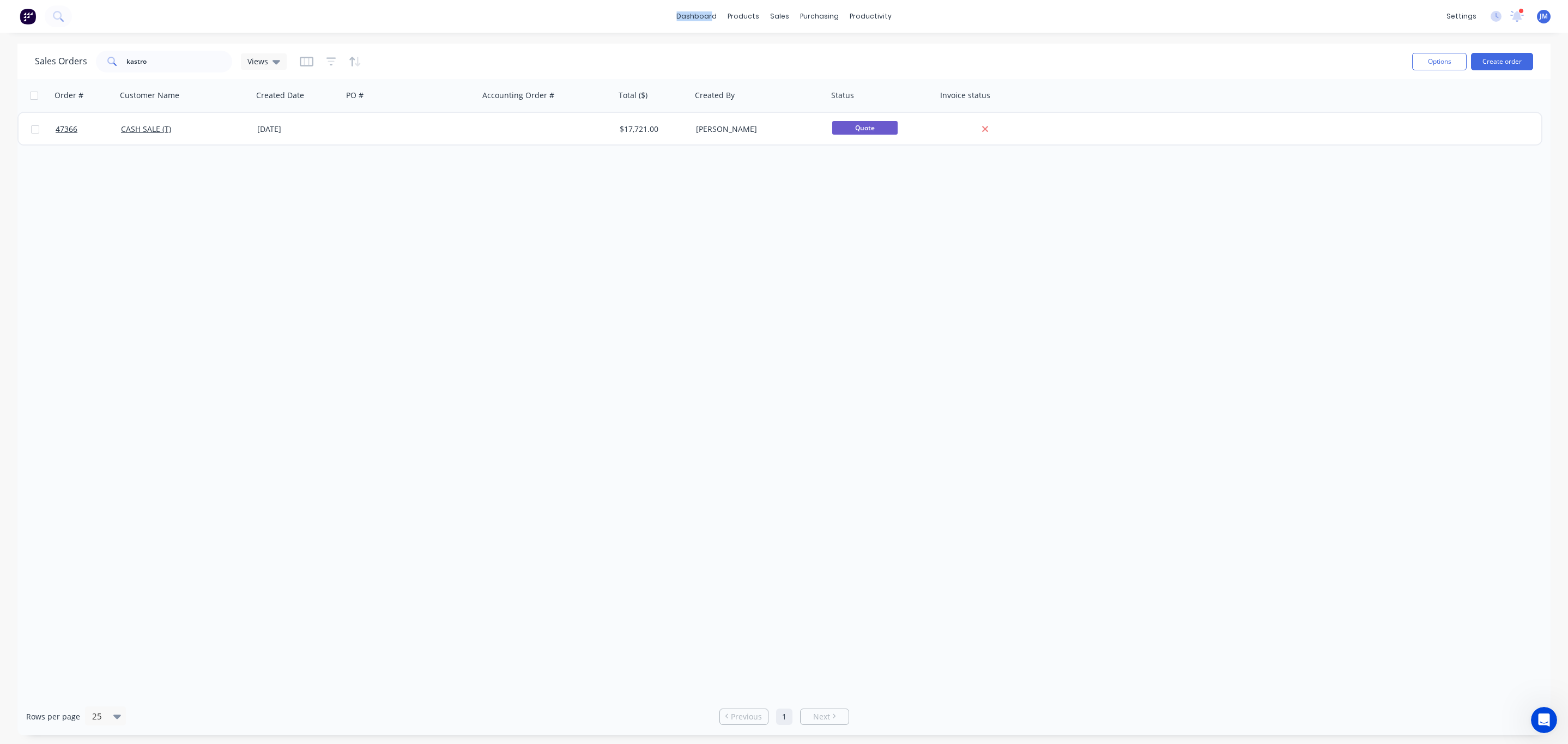
click at [715, 24] on div "dashboard products sales purchasing productivity dashboard products Product Cat…" at bounding box center [784, 16] width 1568 height 33
click at [704, 16] on link "dashboard" at bounding box center [697, 16] width 51 height 16
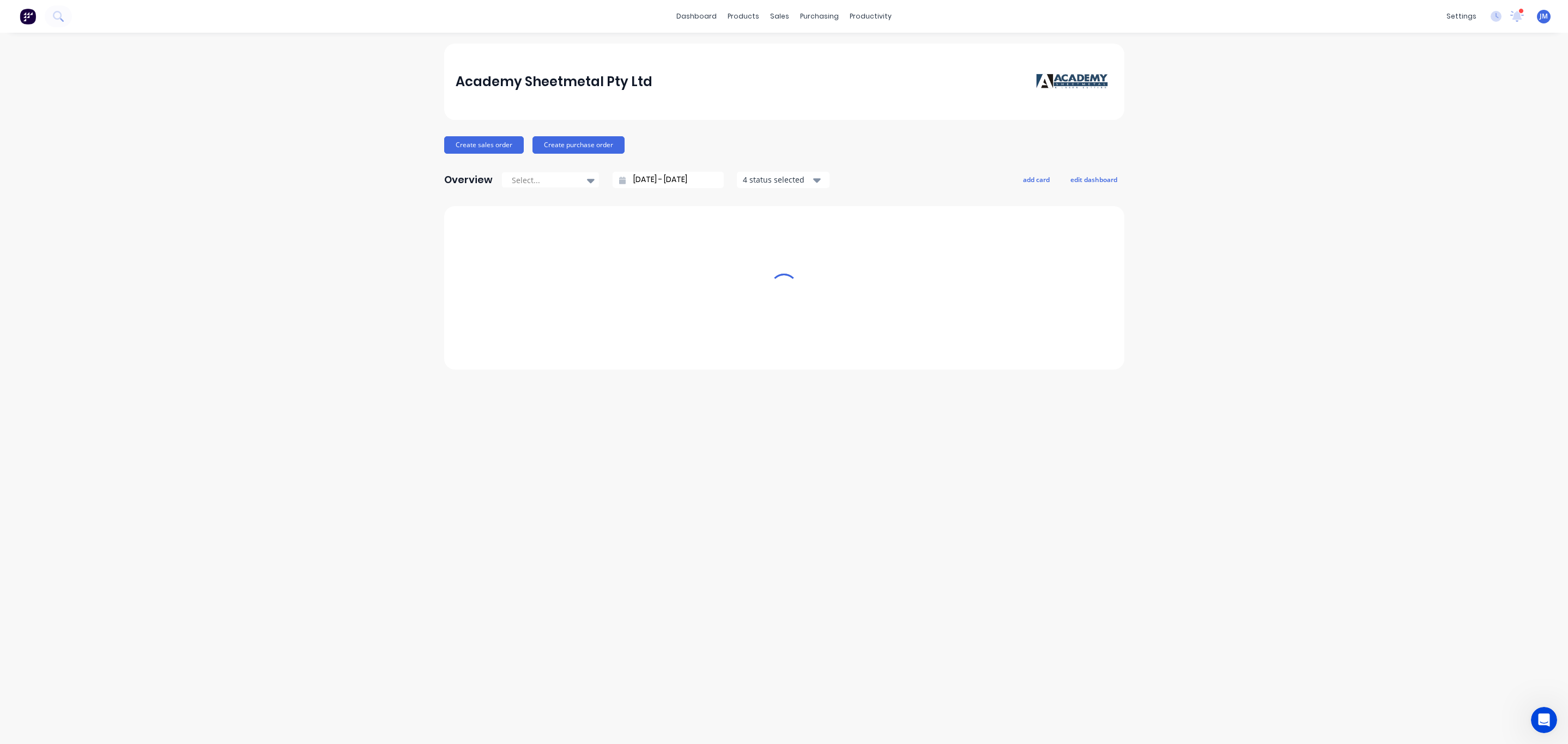
click at [702, 12] on link "dashboard" at bounding box center [697, 16] width 51 height 16
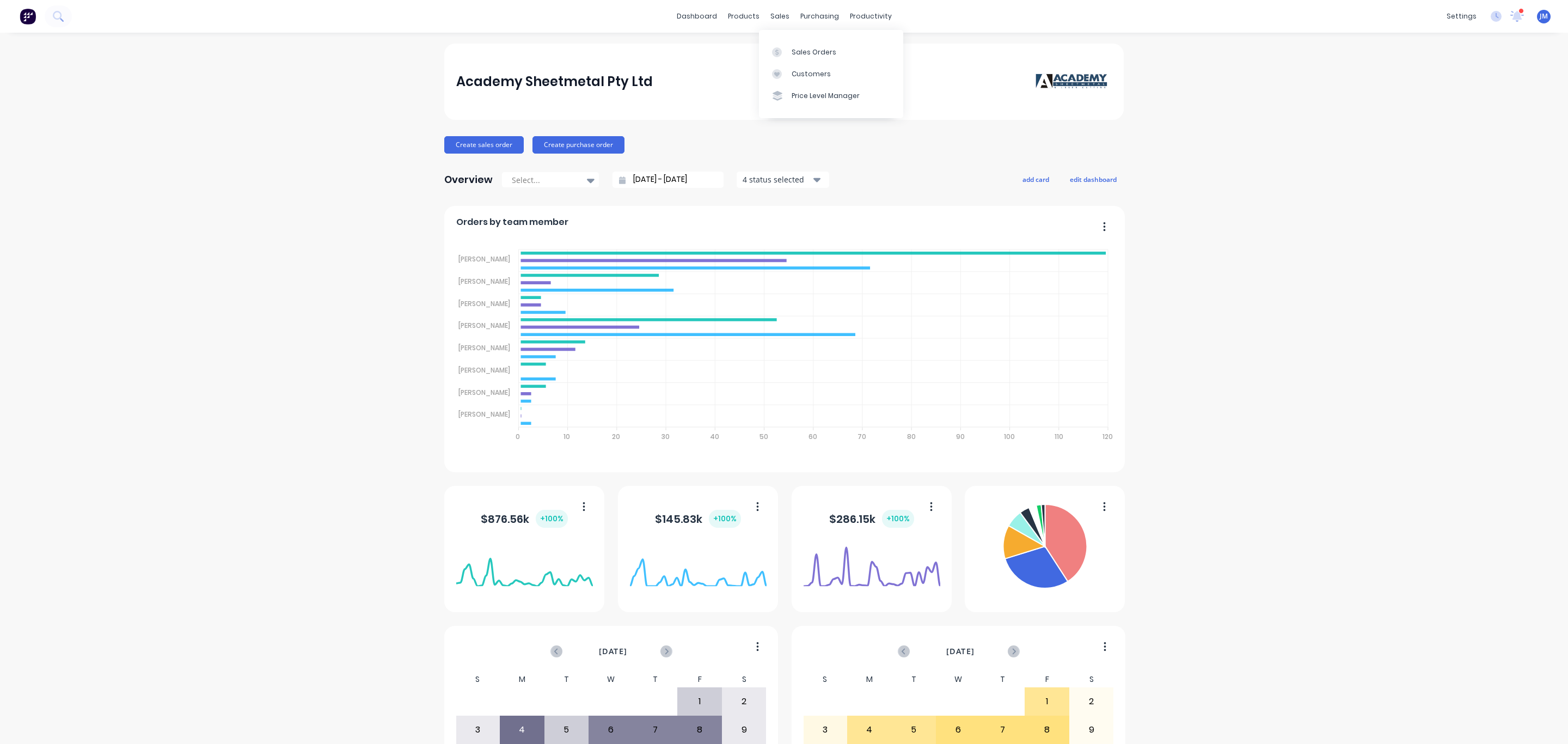
click at [780, 47] on icon at bounding box center [777, 52] width 10 height 10
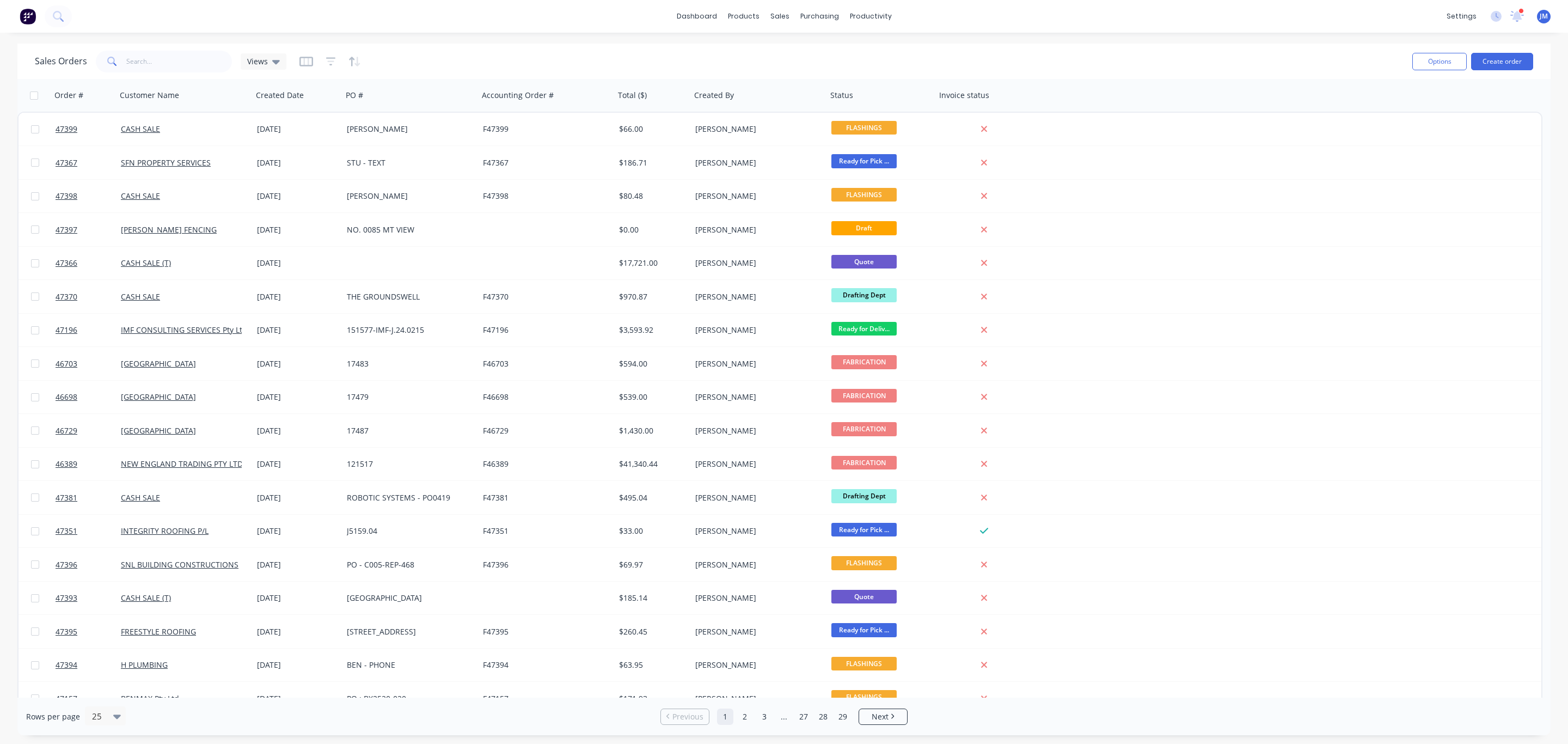
click at [319, 58] on div at bounding box center [330, 61] width 61 height 18
click at [331, 58] on icon "button" at bounding box center [331, 61] width 10 height 8
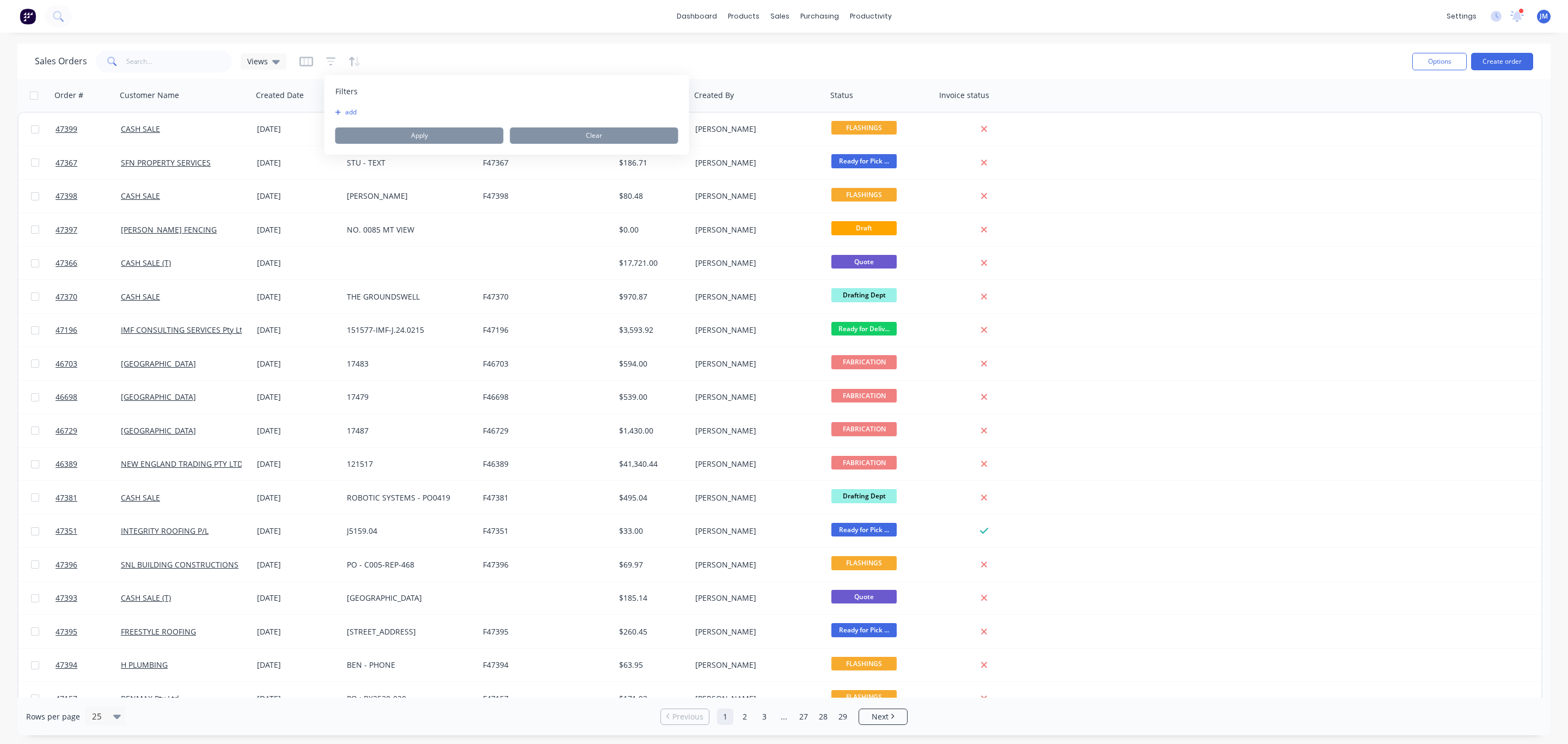
click at [343, 121] on div "add Apply Clear" at bounding box center [507, 125] width 343 height 36
click at [343, 110] on button "add" at bounding box center [349, 112] width 27 height 9
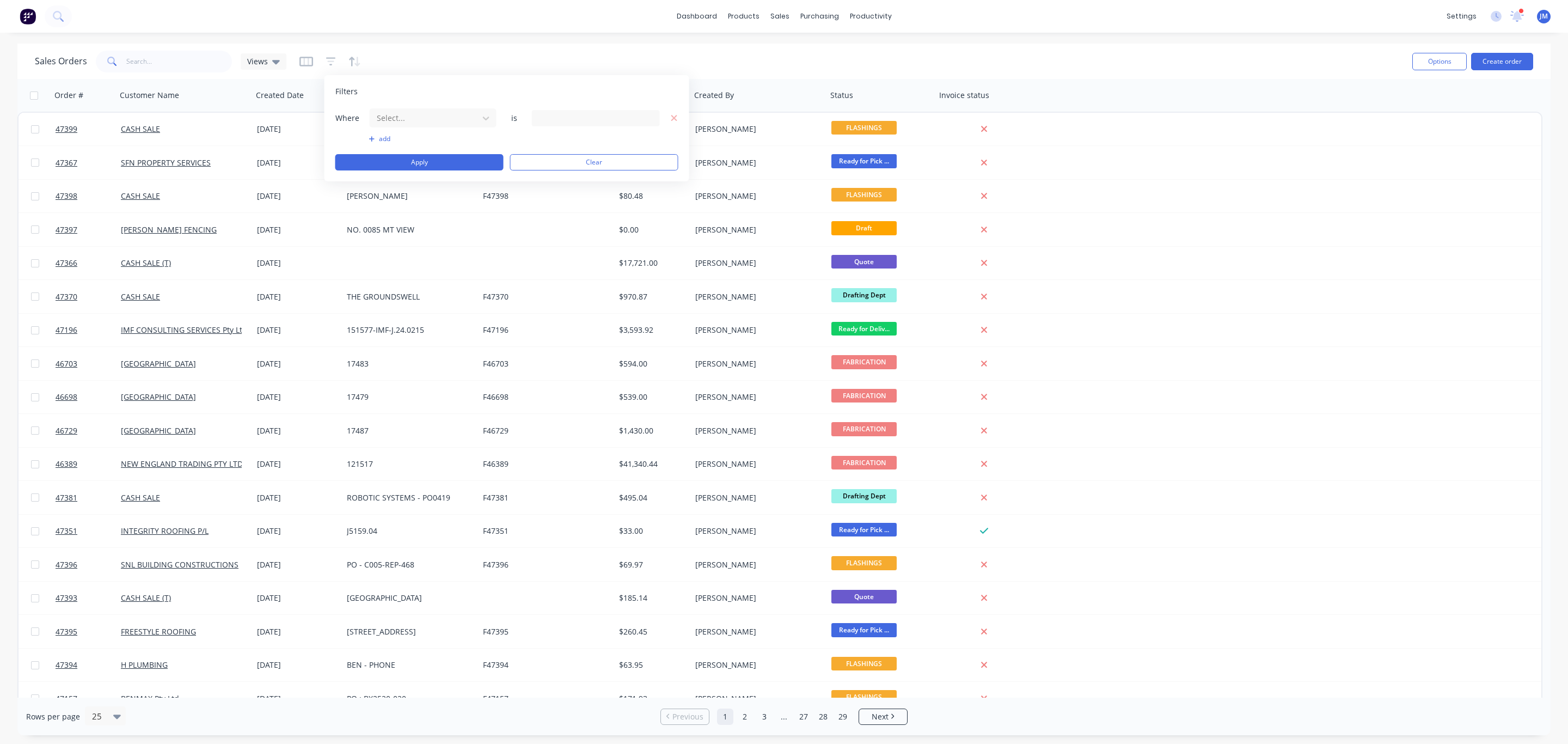
click at [404, 129] on div "Where Select... is add Apply Clear" at bounding box center [507, 139] width 343 height 63
click at [408, 121] on div at bounding box center [424, 118] width 97 height 13
type input "sta"
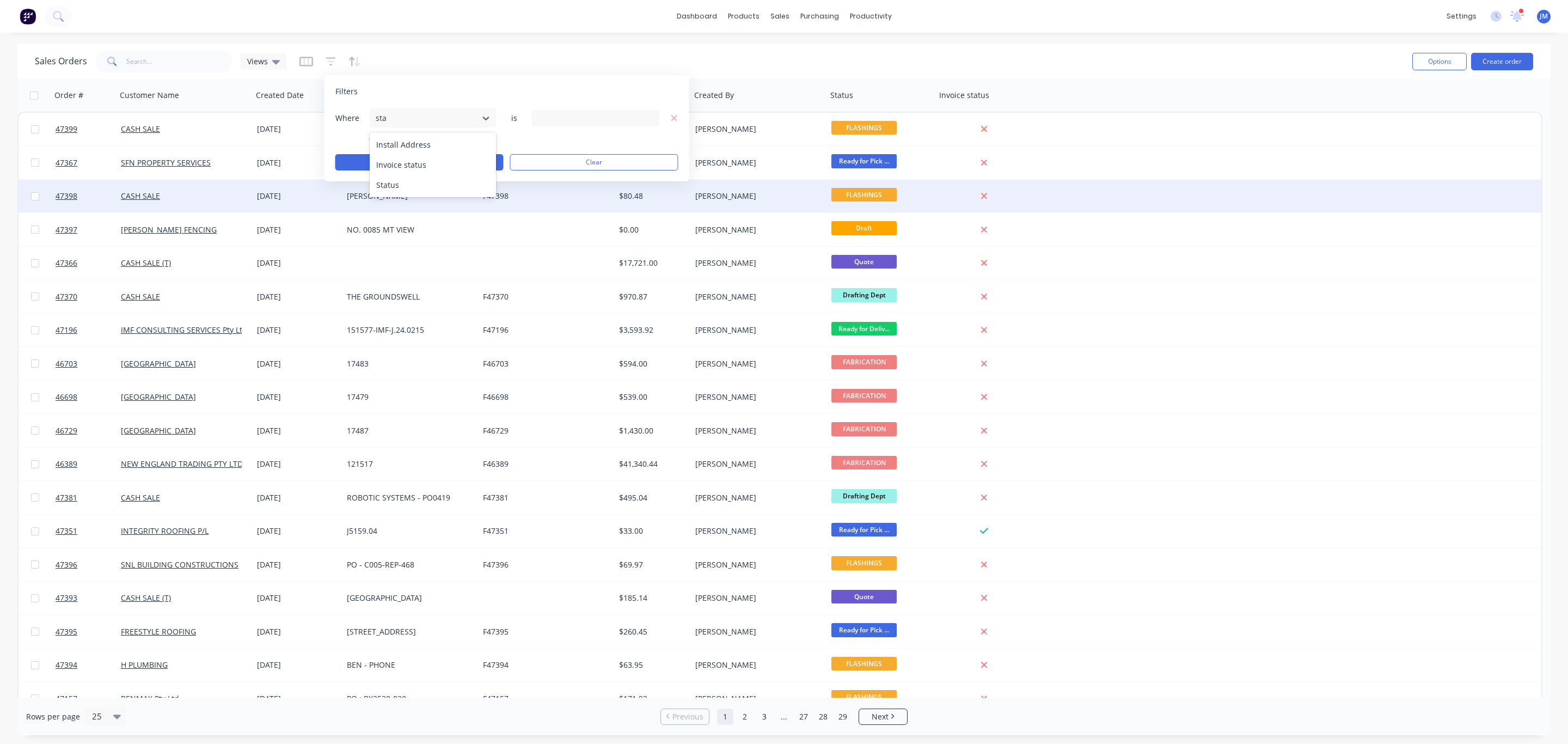
click at [404, 194] on div "Status" at bounding box center [433, 184] width 127 height 20
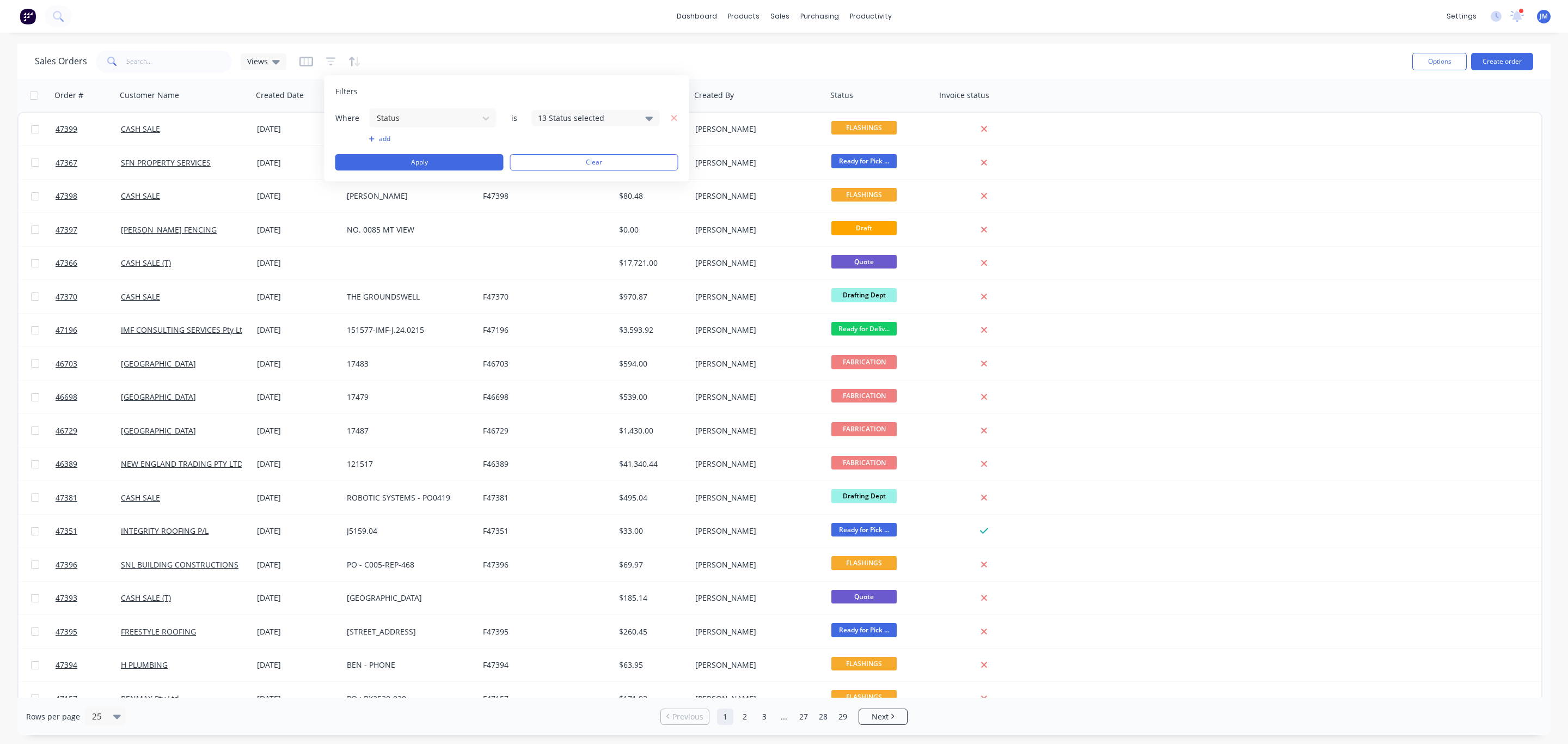
click at [555, 120] on div "13 Status selected" at bounding box center [587, 118] width 99 height 12
click at [565, 181] on div "All" at bounding box center [630, 178] width 131 height 12
click at [450, 163] on button "Apply" at bounding box center [419, 162] width 168 height 16
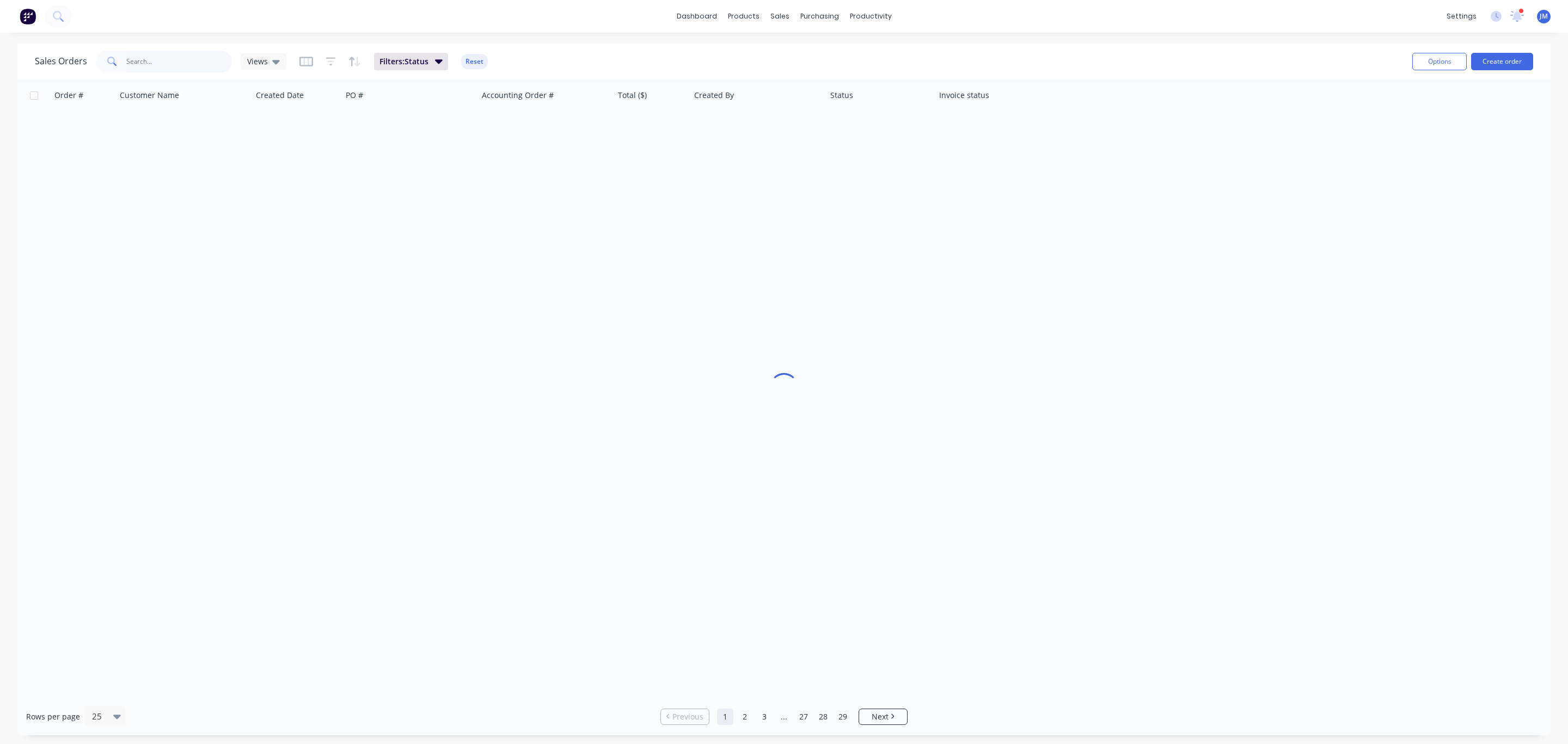
click at [137, 64] on input "text" at bounding box center [180, 61] width 106 height 22
type input "p760-07003"
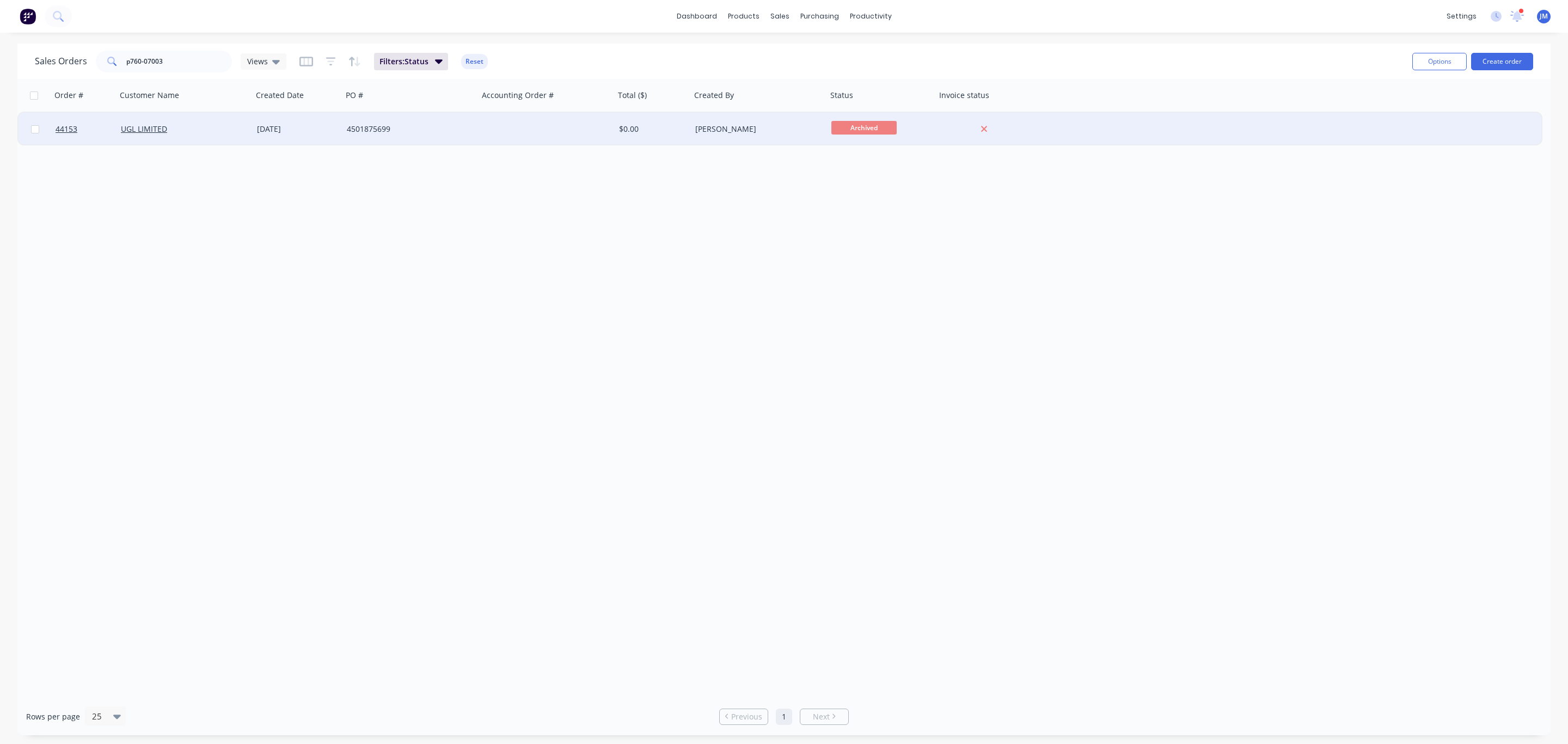
click at [211, 128] on div "UGL LIMITED" at bounding box center [181, 129] width 121 height 11
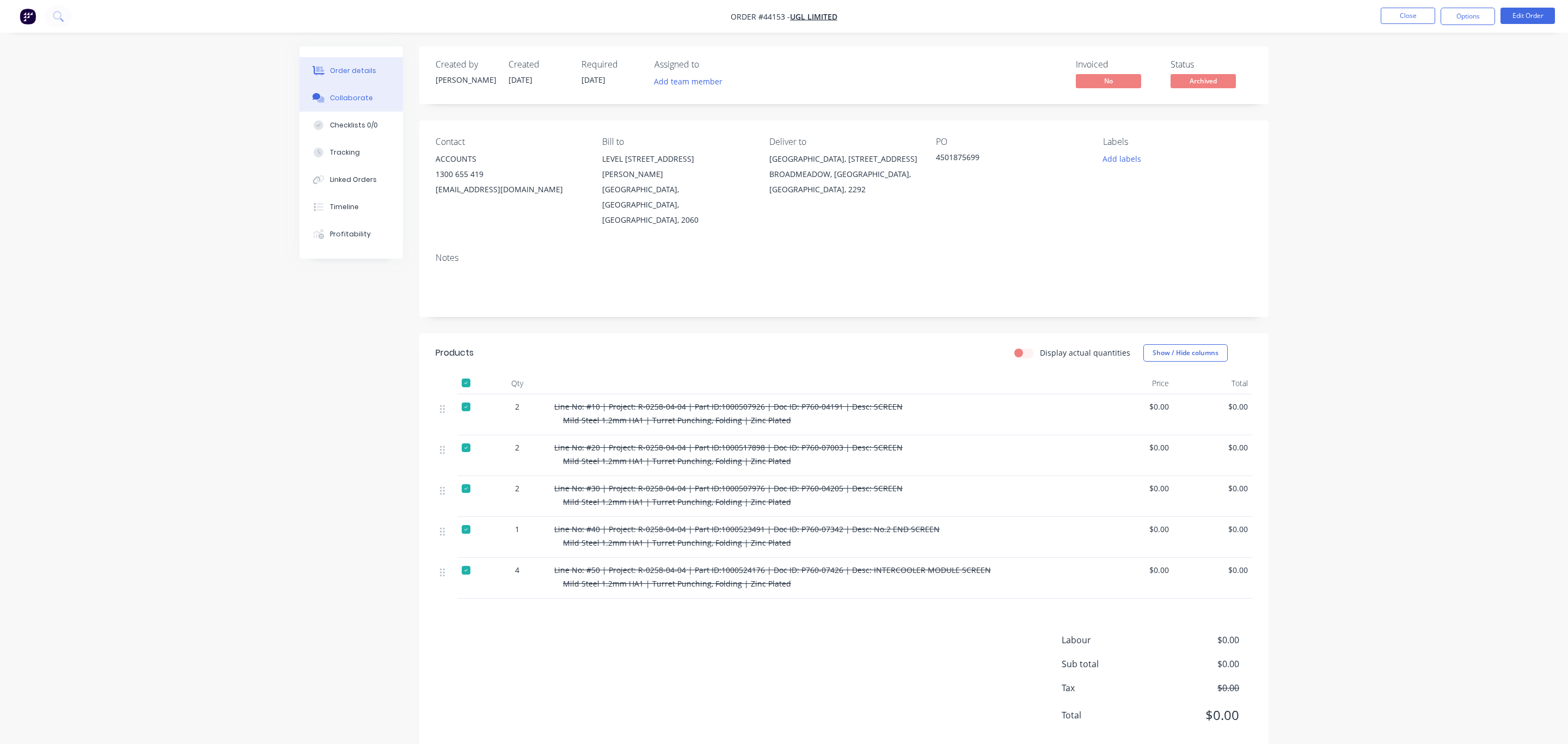
click at [369, 100] on button "Collaborate" at bounding box center [351, 98] width 103 height 27
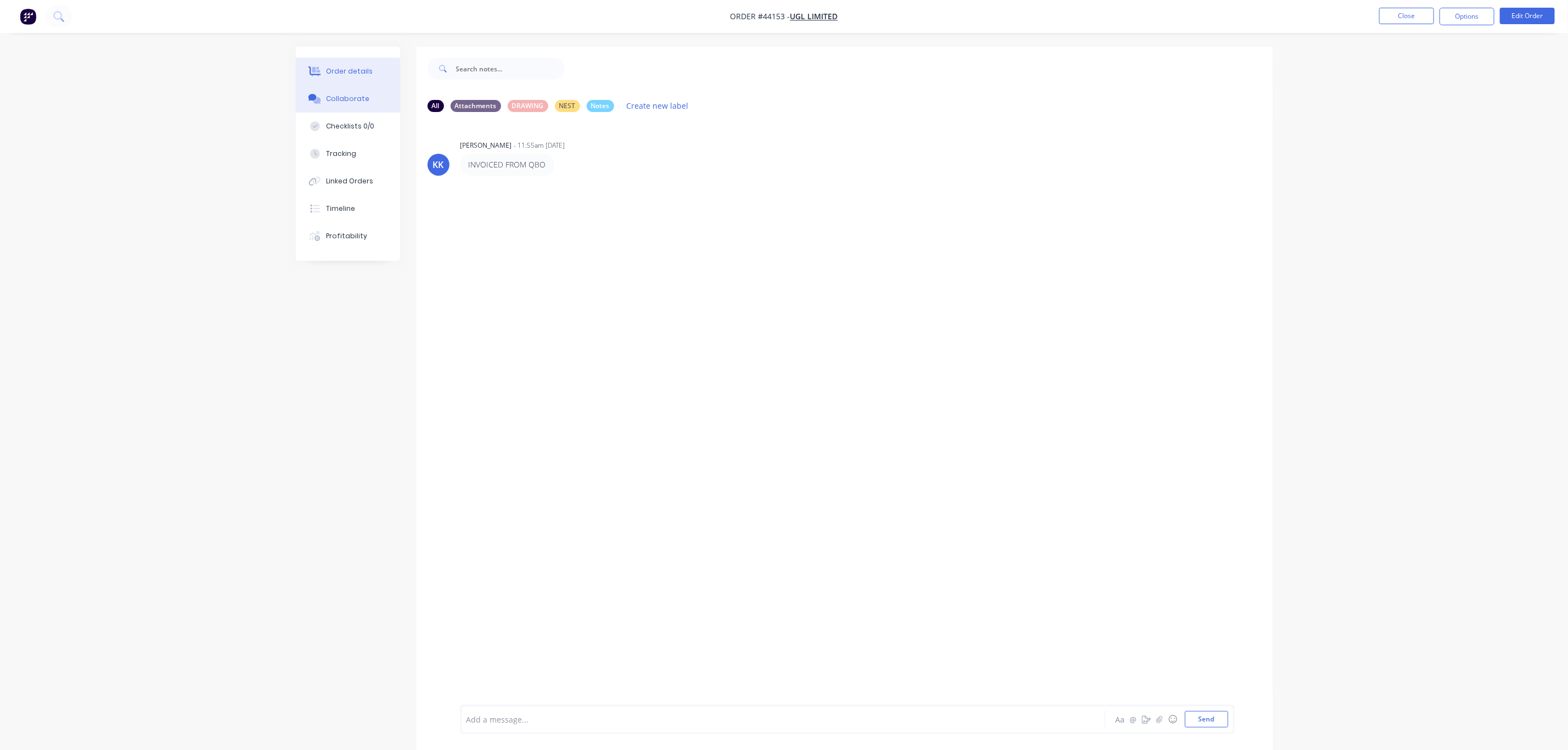
click at [346, 66] on div "Order details" at bounding box center [349, 71] width 47 height 10
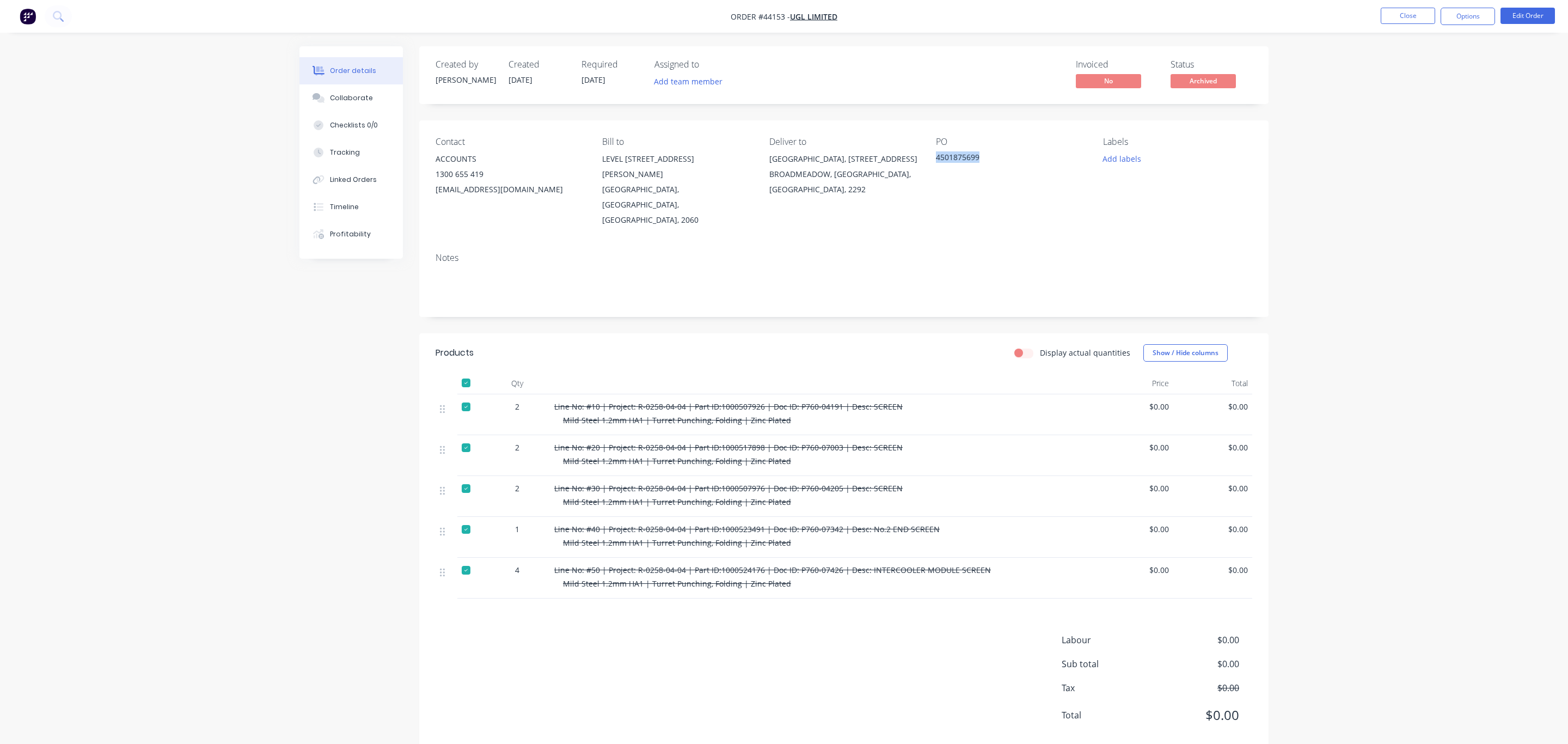
drag, startPoint x: 985, startPoint y: 163, endPoint x: 928, endPoint y: 160, distance: 57.1
click at [928, 160] on div "Contact ACCOUNTS 1300 655 419 apsharedservices@ugllimited.com Bill to LEVEL 7 4…" at bounding box center [844, 182] width 849 height 124
copy div "4501875699"
